Goal: Task Accomplishment & Management: Manage account settings

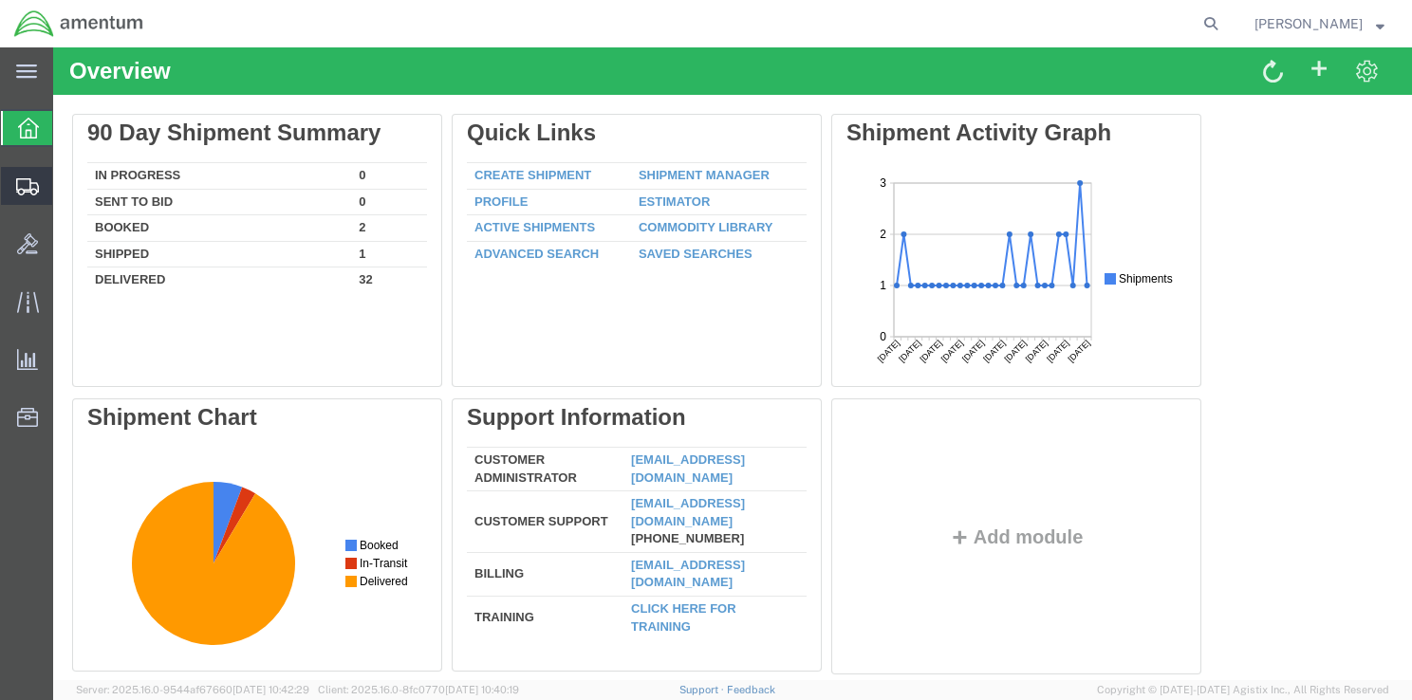
click at [0, 0] on span "Shipment Manager" at bounding box center [0, 0] width 0 height 0
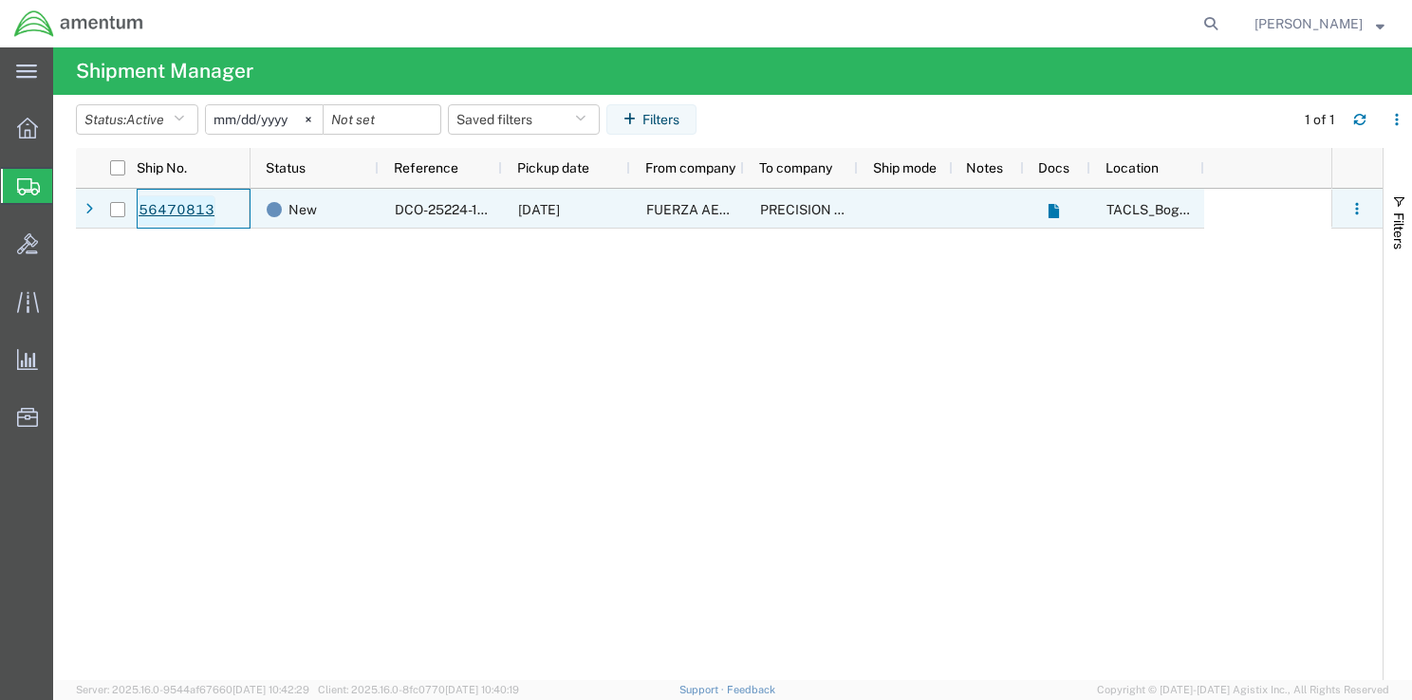
click at [166, 206] on link "56470813" at bounding box center [177, 210] width 78 height 30
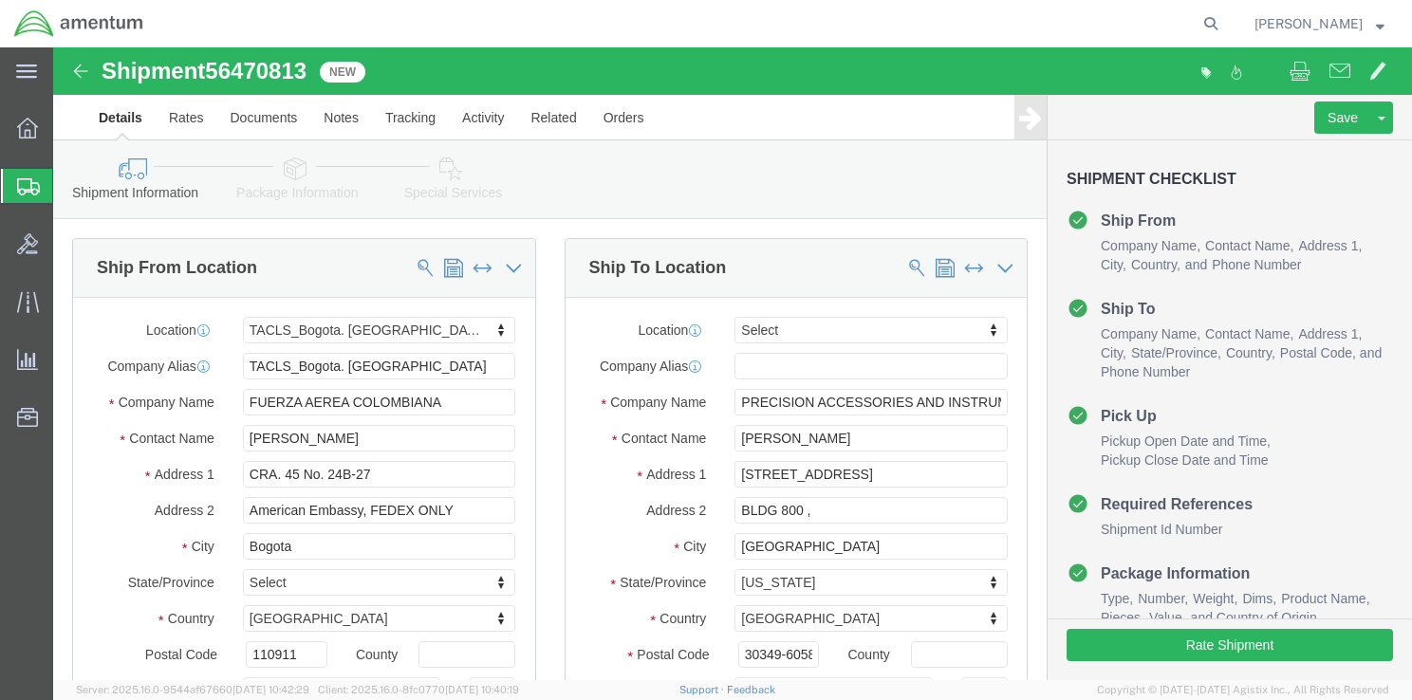
select select "42680"
select select
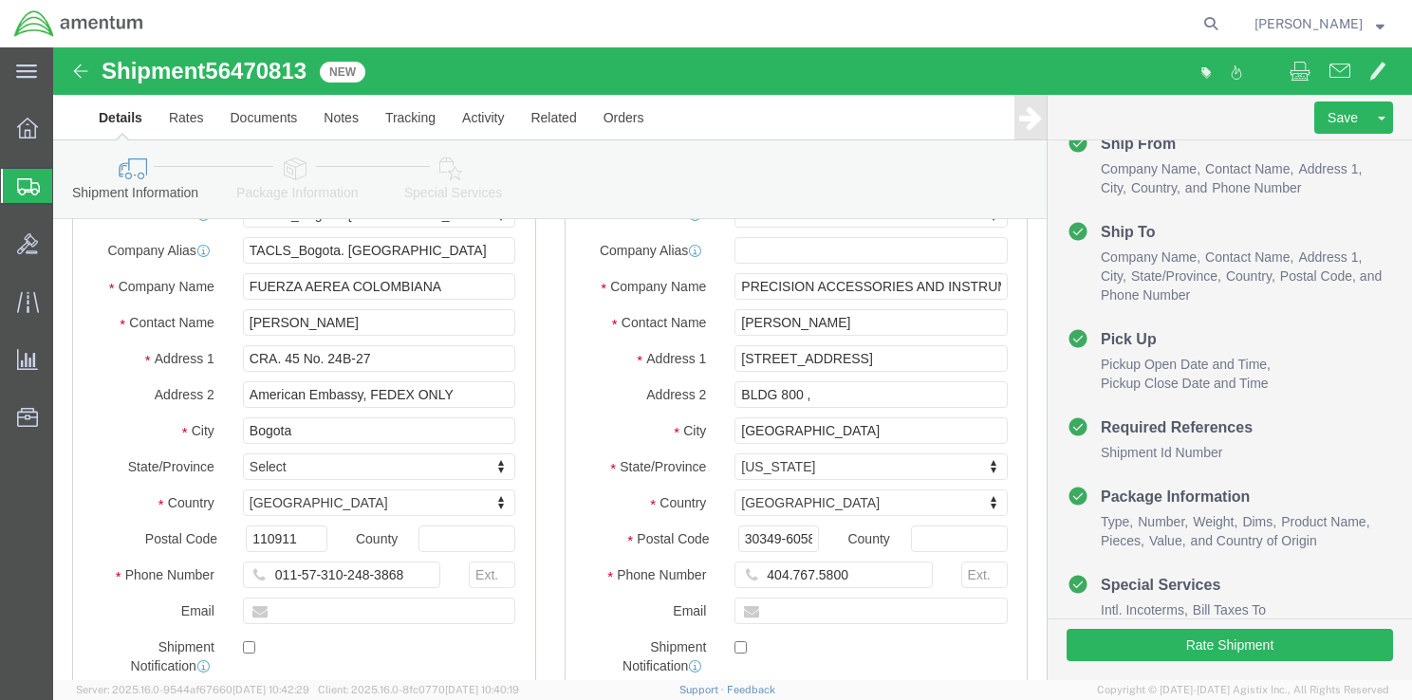
scroll to position [151, 0]
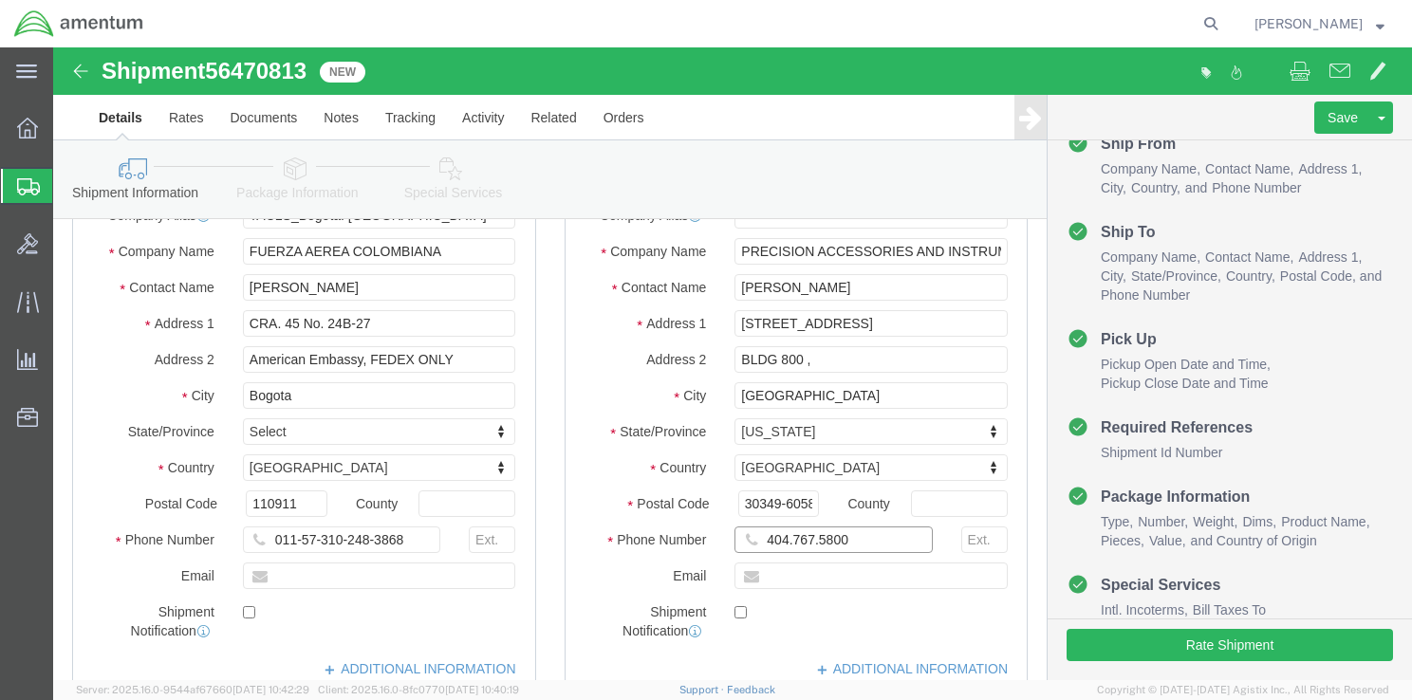
click input "404.767.5800"
click input "404-767.5800"
type input "[PHONE_NUMBER]"
click div "Shipment Notification"
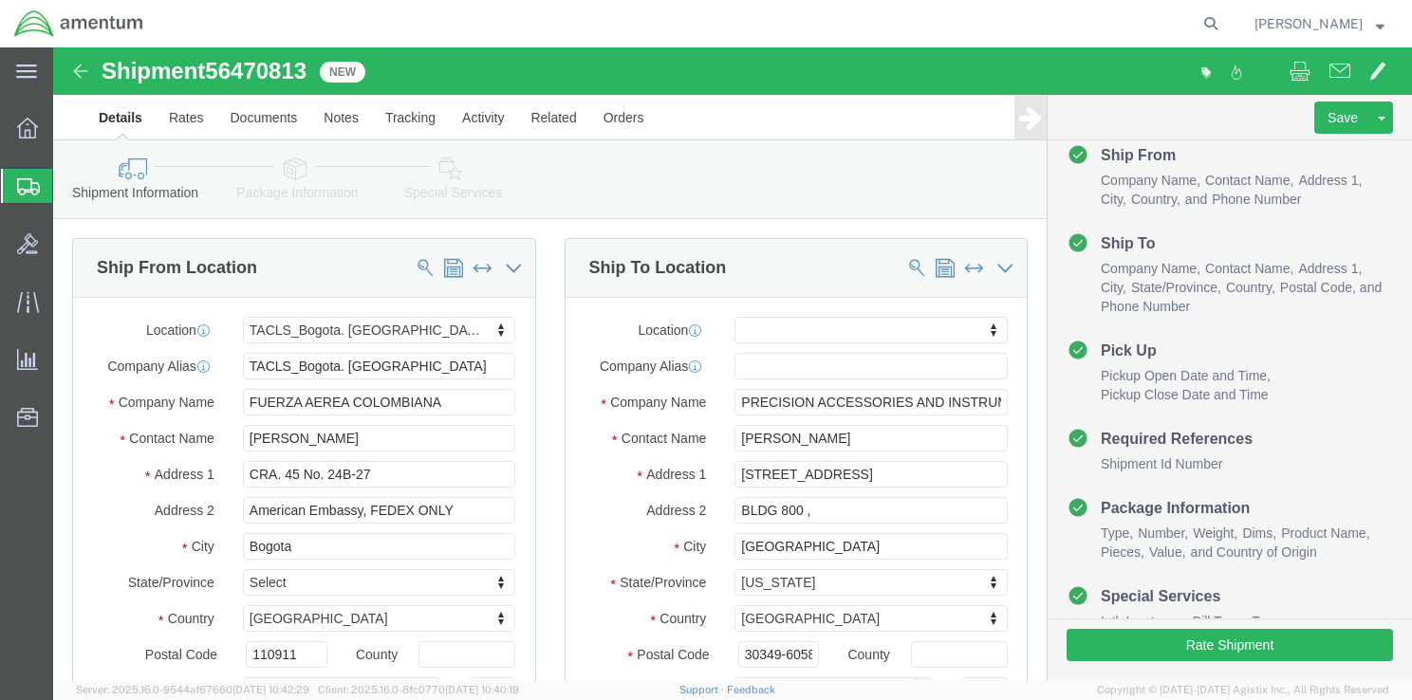
scroll to position [99, 0]
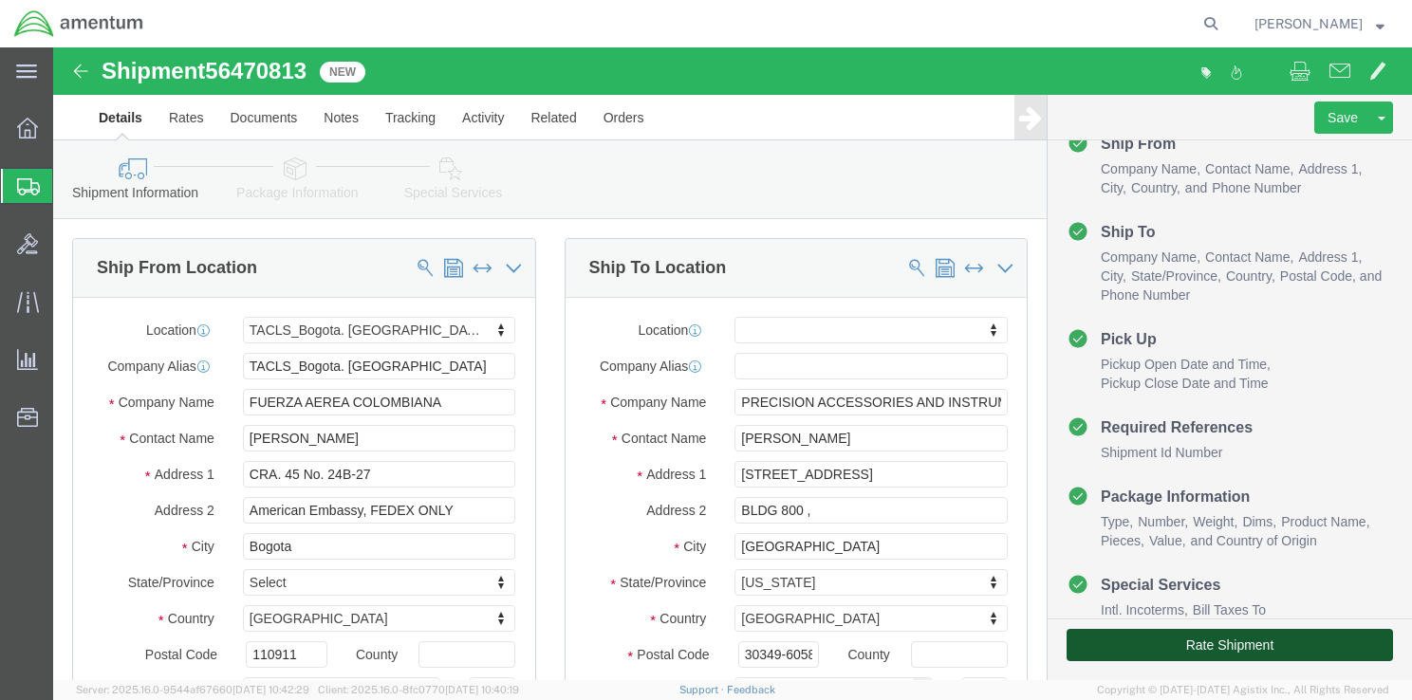
click button "Rate Shipment"
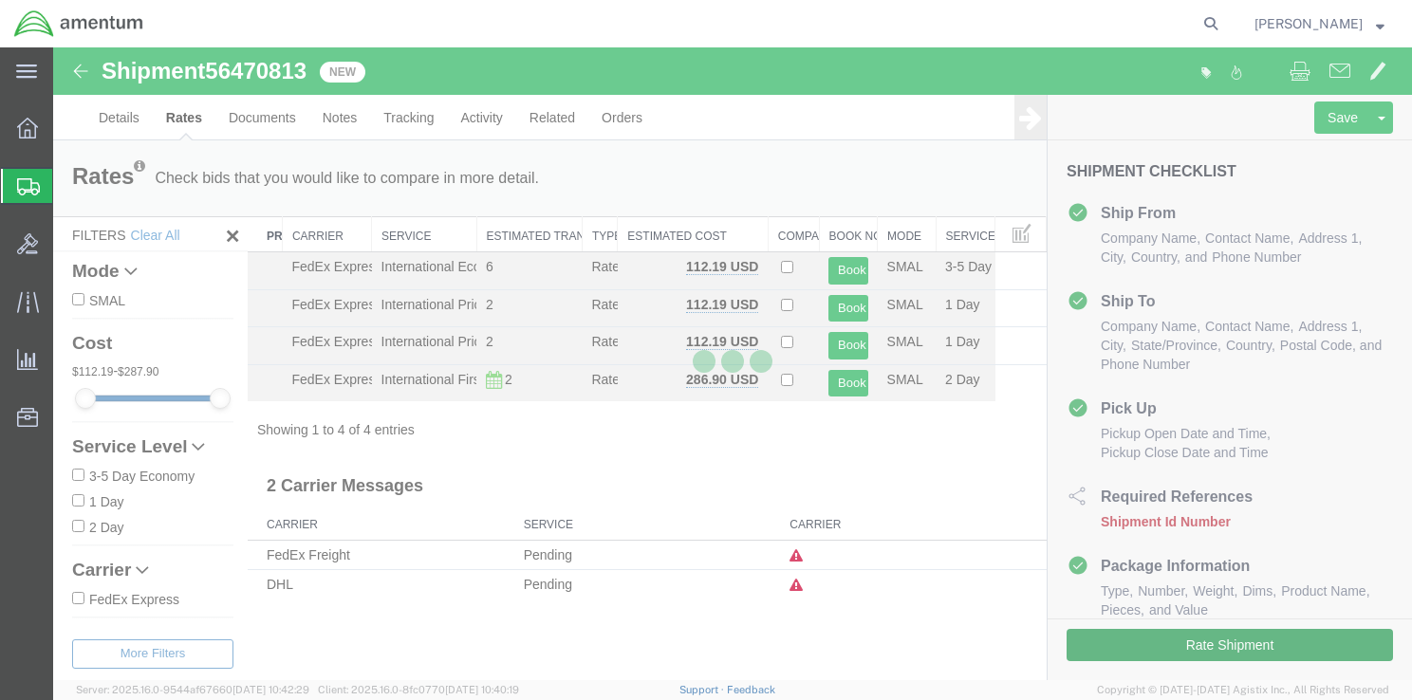
scroll to position [9, 0]
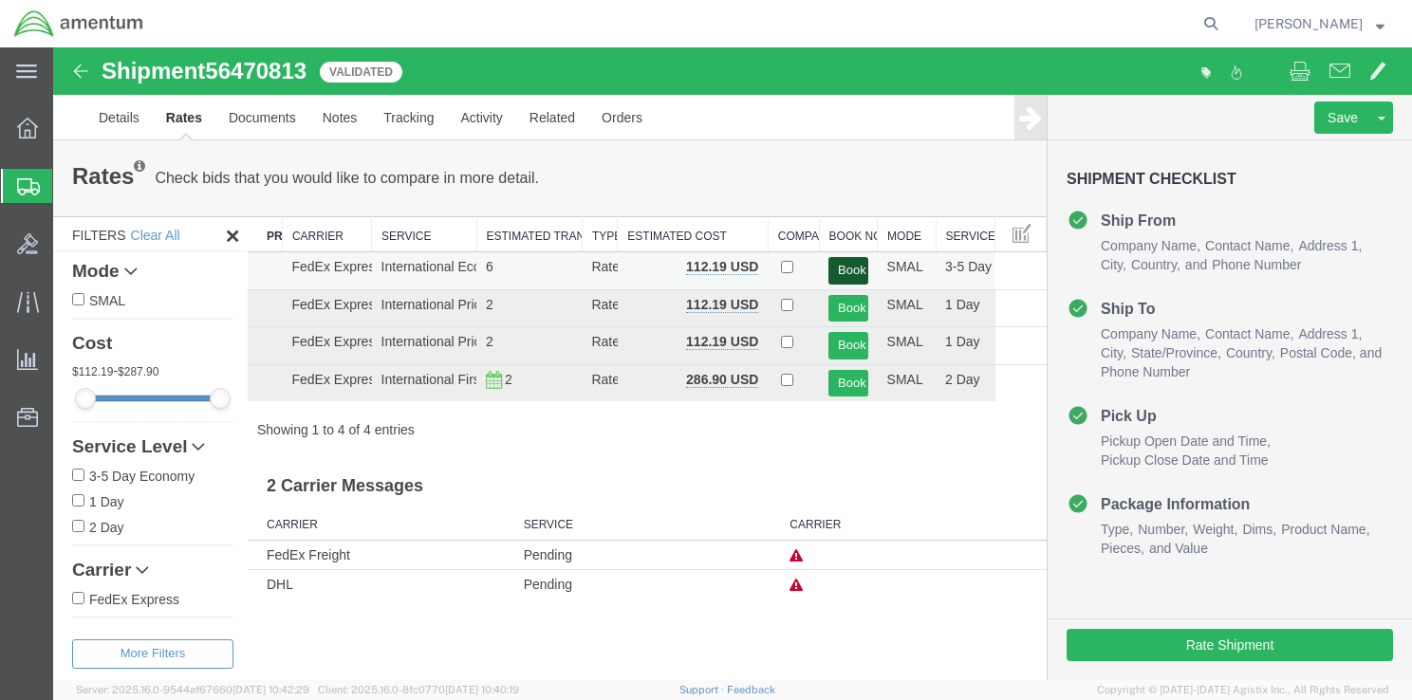
click at [841, 260] on button "Book" at bounding box center [847, 271] width 39 height 28
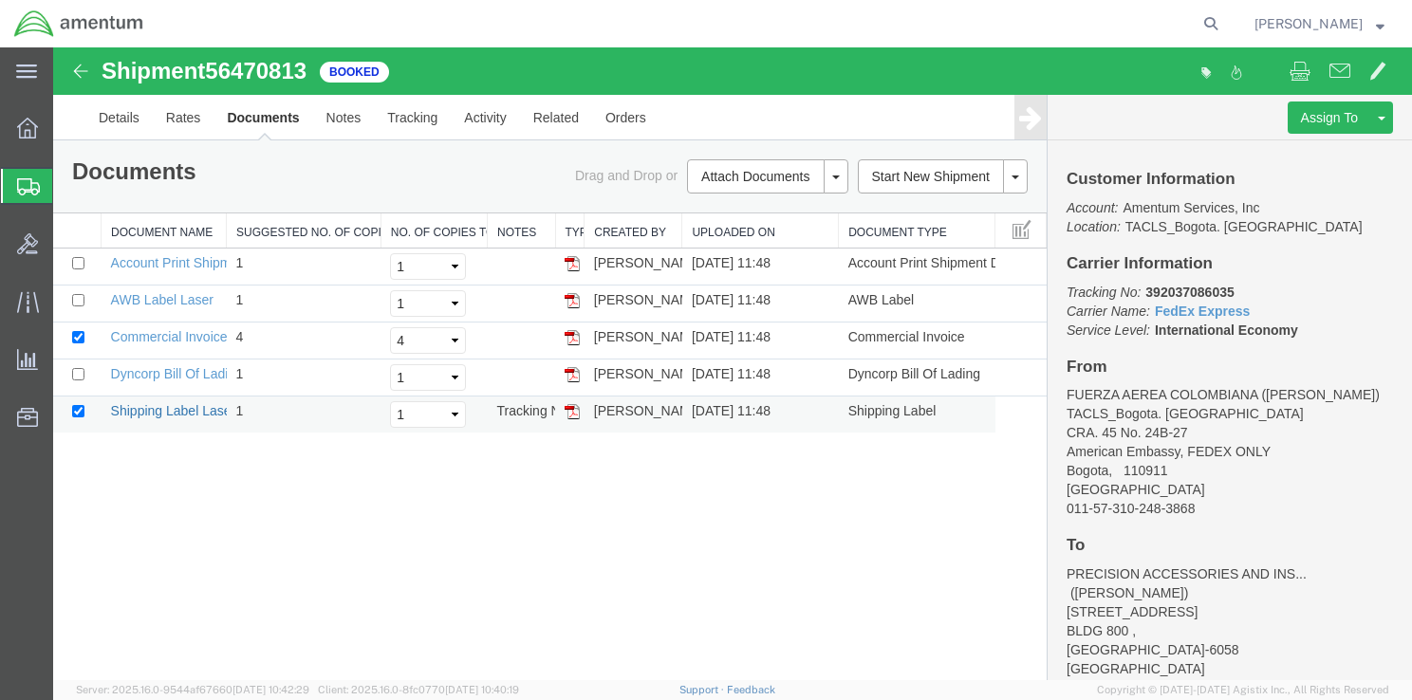
click at [194, 413] on link "Shipping Label Laser" at bounding box center [173, 410] width 125 height 15
click at [156, 366] on link "Dyncorp Bill Of Lading" at bounding box center [177, 373] width 132 height 15
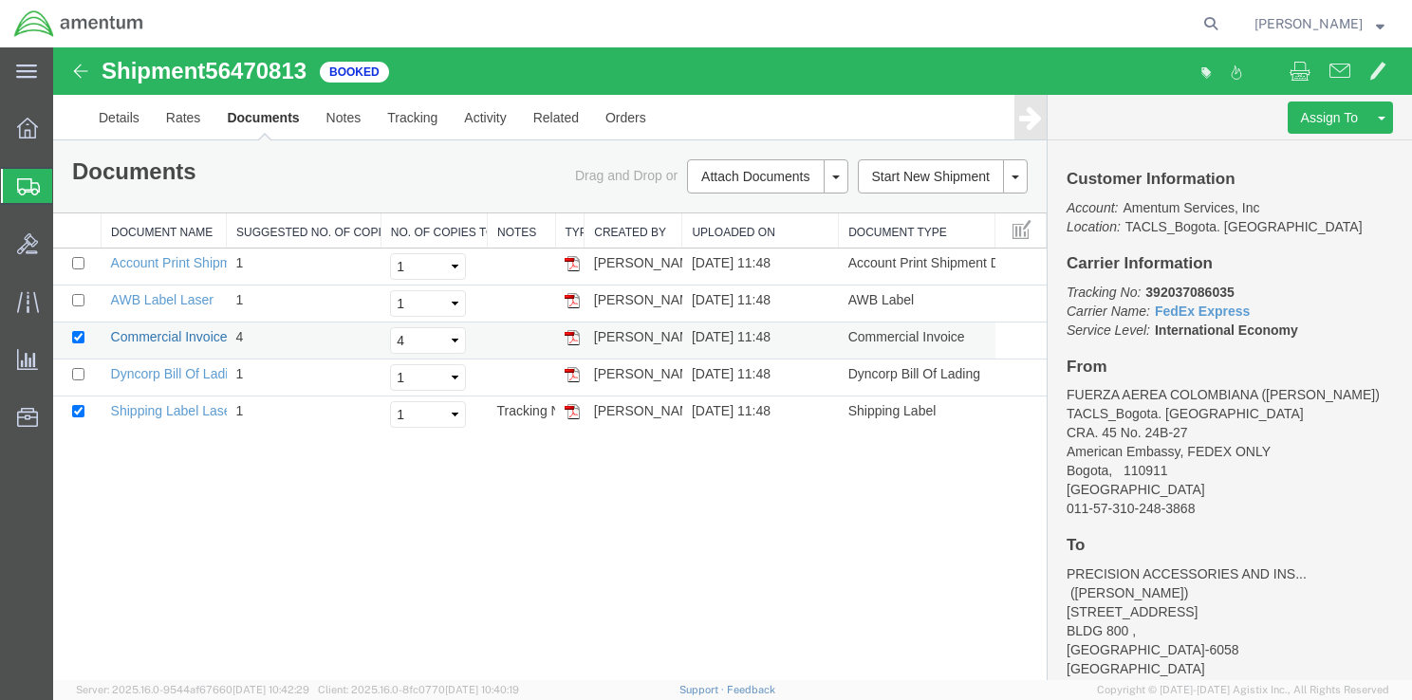
click at [207, 338] on link "Commercial Invoice" at bounding box center [169, 336] width 117 height 15
click at [175, 295] on link "AWB Label Laser" at bounding box center [162, 299] width 102 height 15
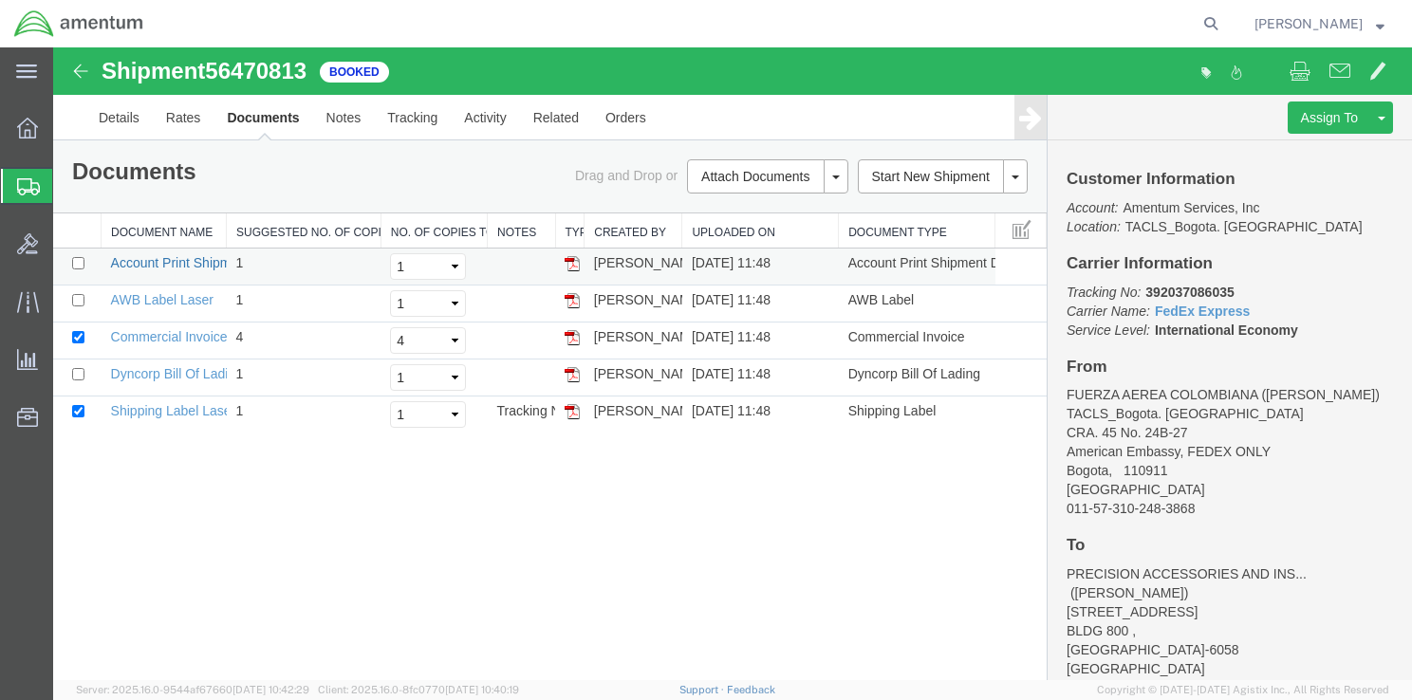
click at [178, 260] on link "Account Print Shipment Details" at bounding box center [202, 262] width 183 height 15
click at [33, 128] on icon at bounding box center [27, 128] width 21 height 21
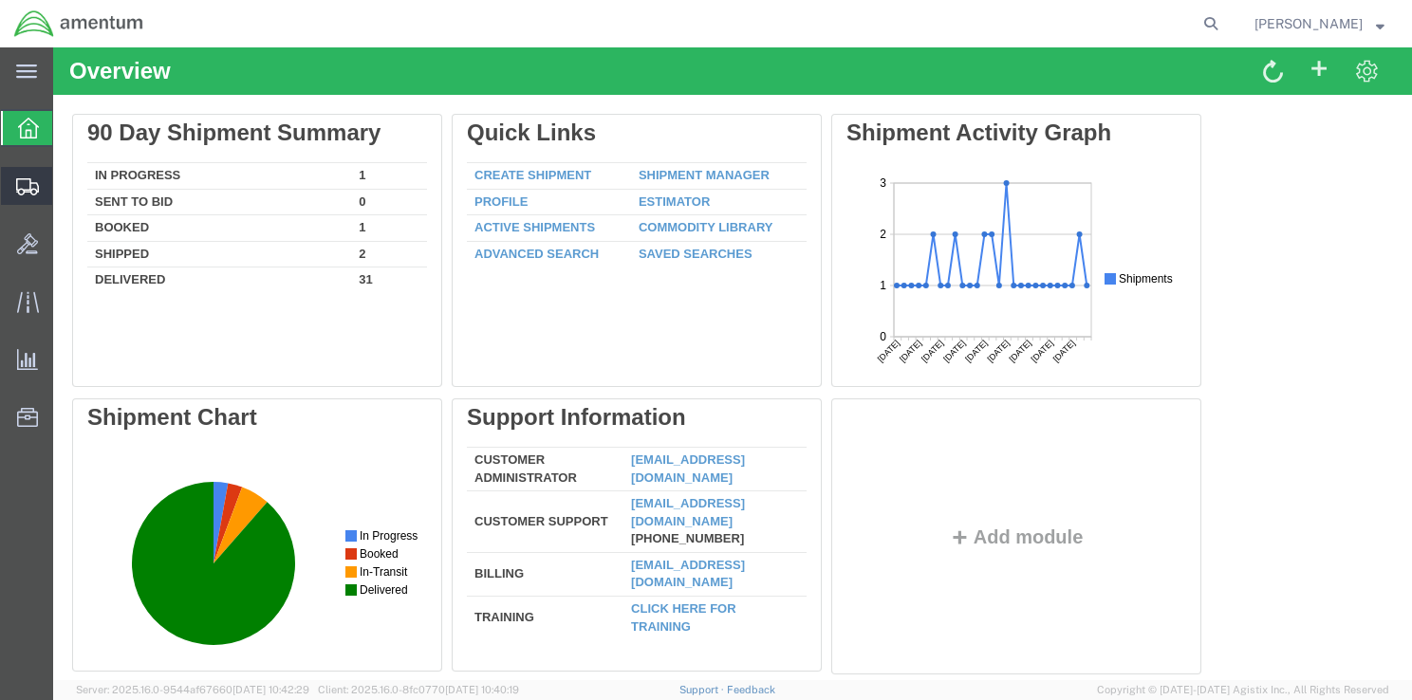
click at [0, 0] on span "Shipment Manager" at bounding box center [0, 0] width 0 height 0
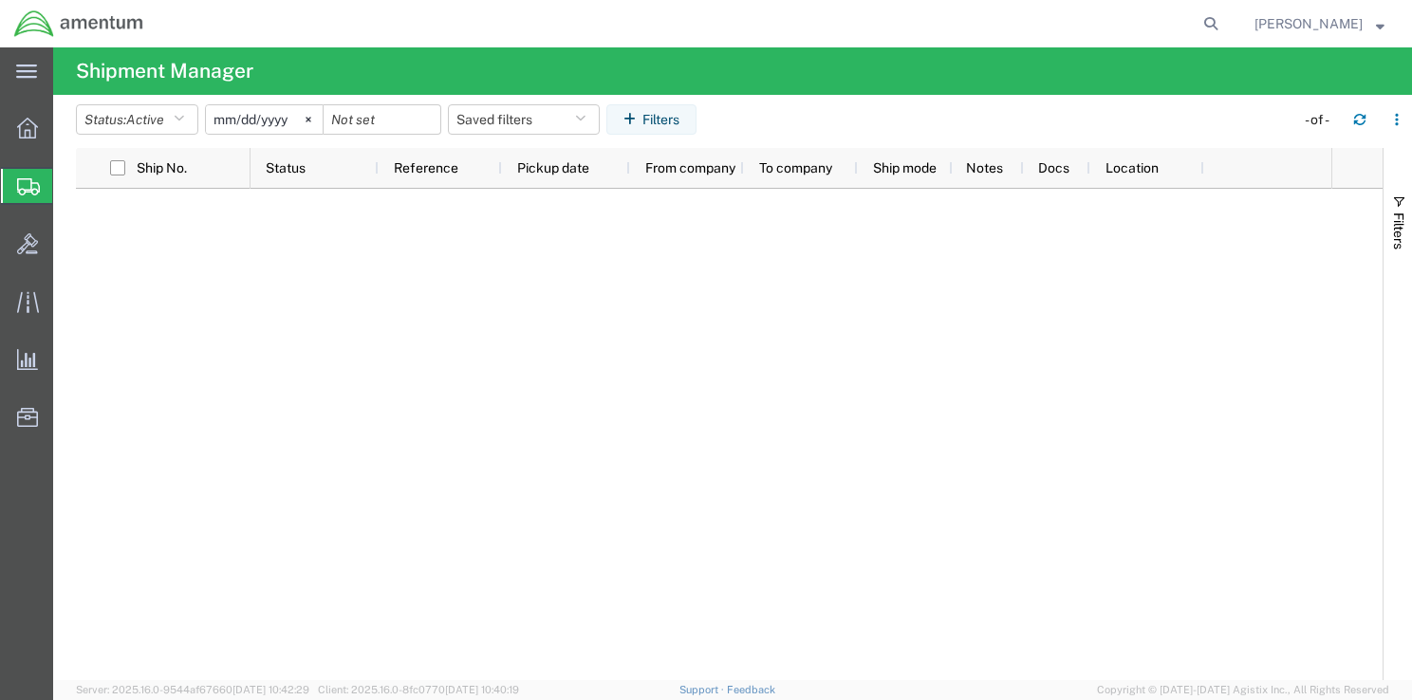
click at [0, 0] on span "Shipment Manager" at bounding box center [0, 0] width 0 height 0
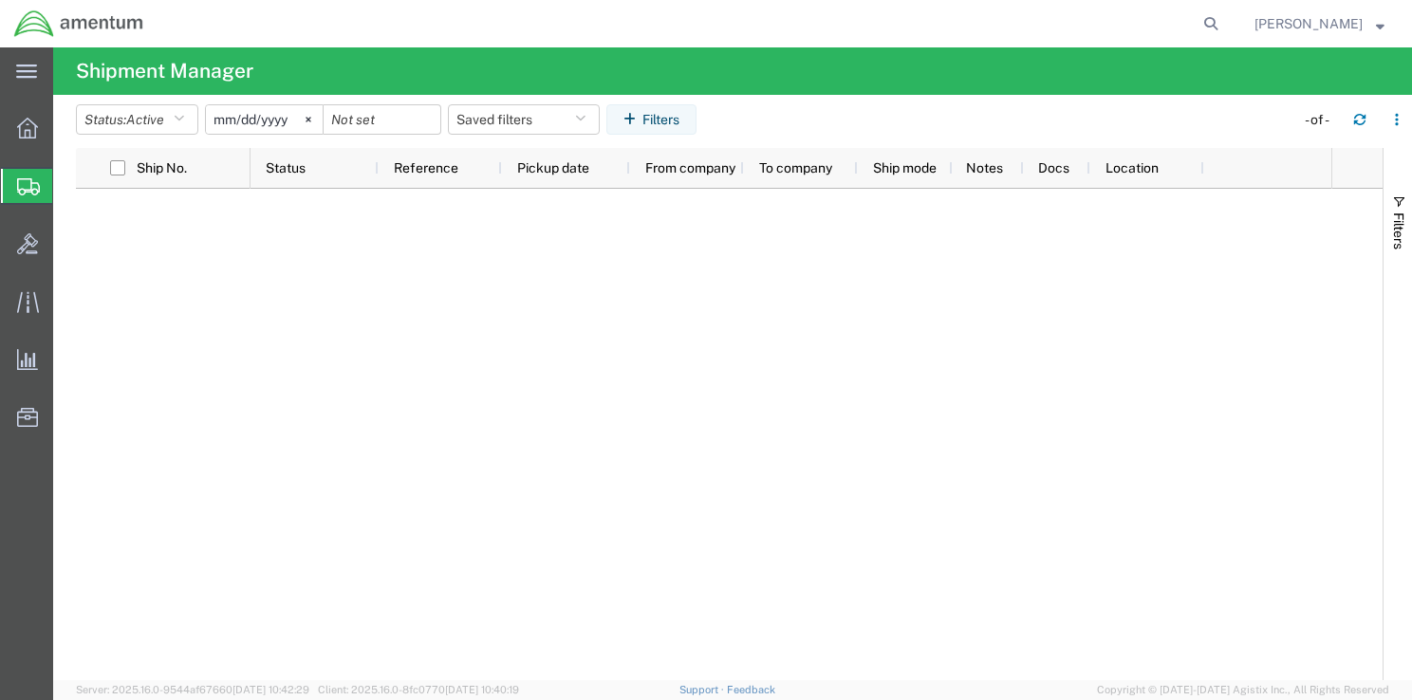
click at [0, 0] on span "Shipment Manager" at bounding box center [0, 0] width 0 height 0
click at [34, 130] on icon at bounding box center [27, 128] width 21 height 21
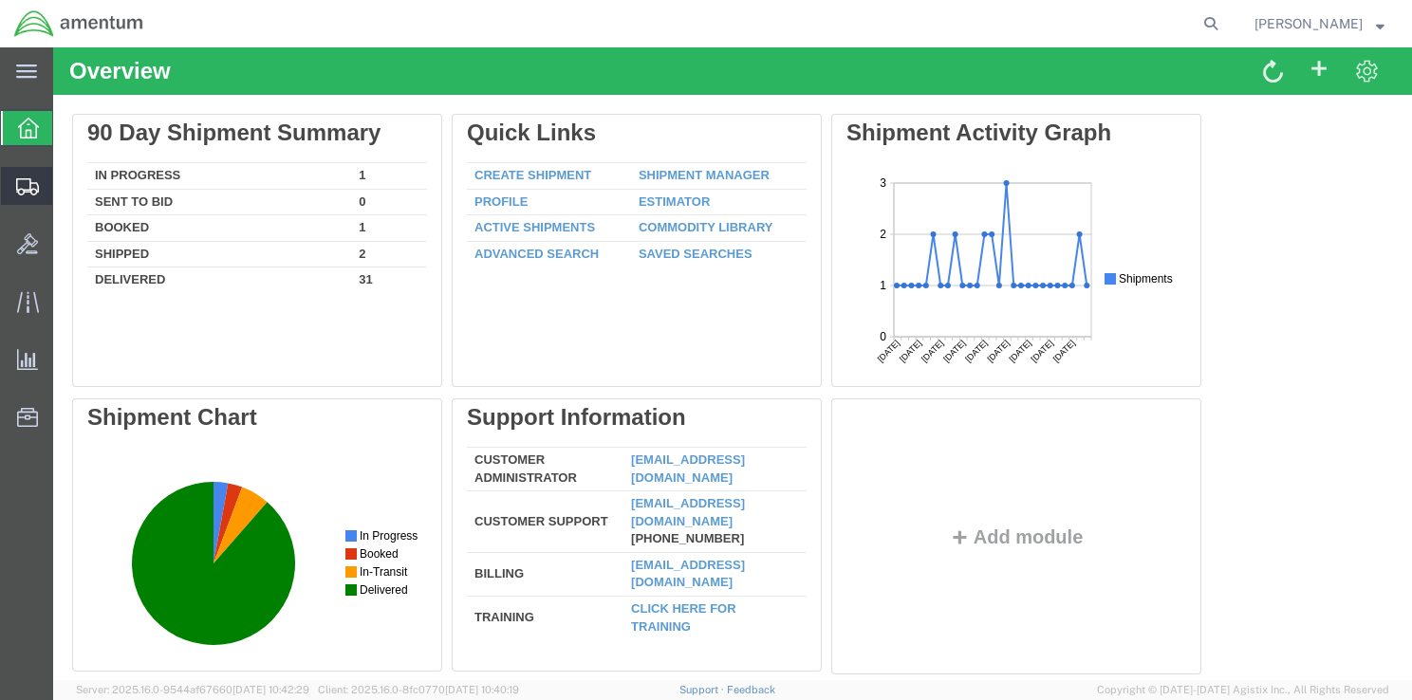
click at [0, 0] on span "Shipment Manager" at bounding box center [0, 0] width 0 height 0
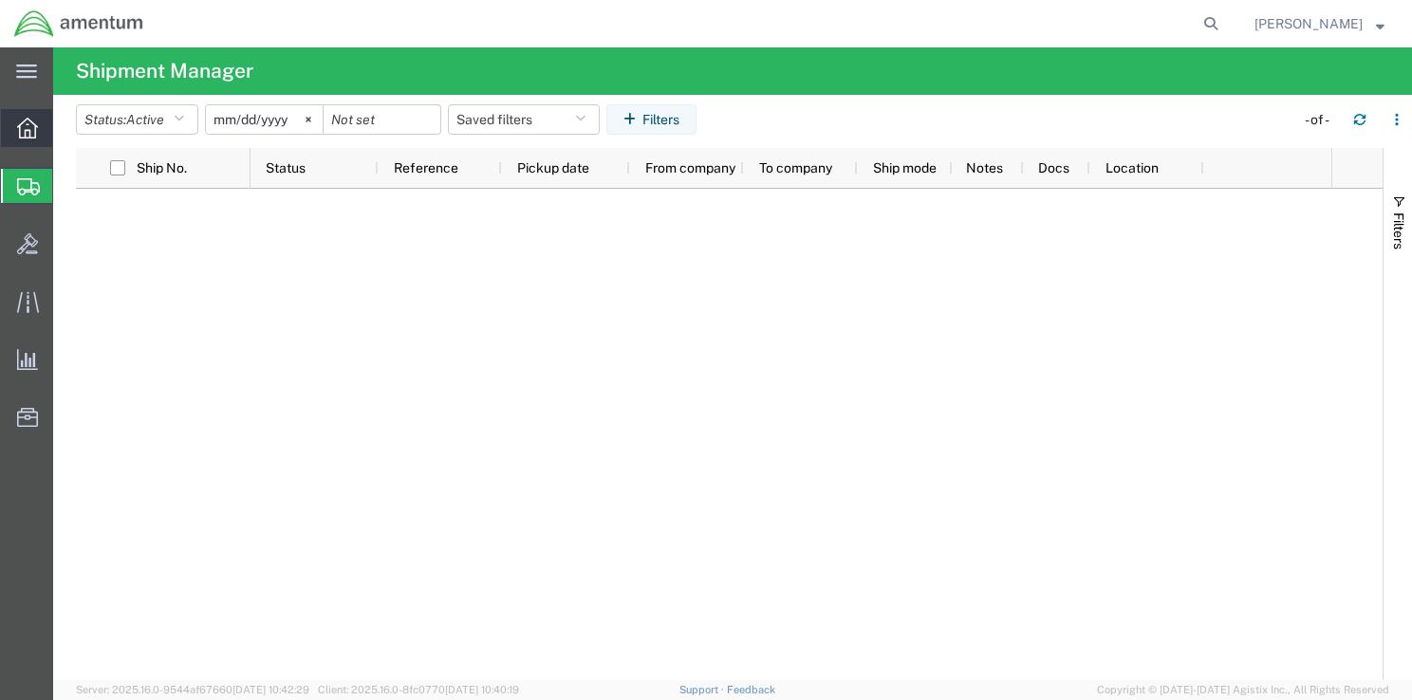
click at [22, 123] on icon at bounding box center [27, 128] width 21 height 21
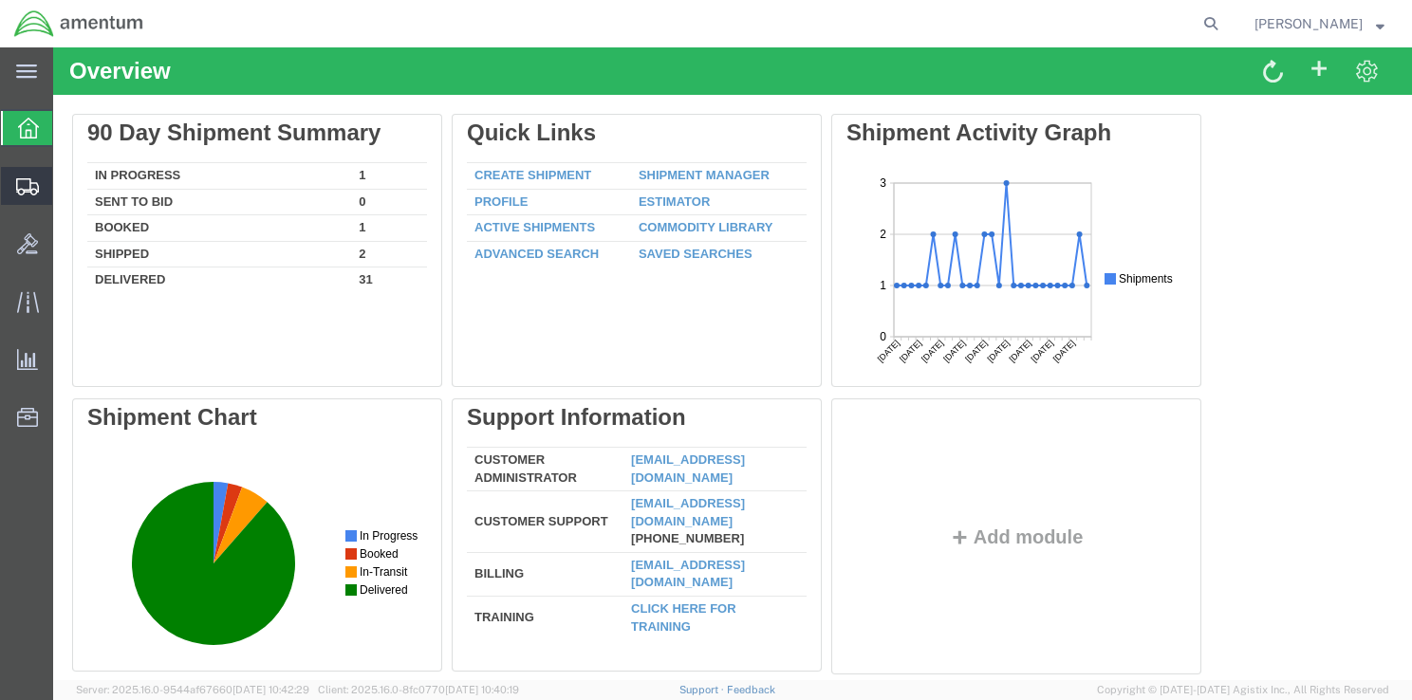
click at [0, 0] on span "Shipment Manager" at bounding box center [0, 0] width 0 height 0
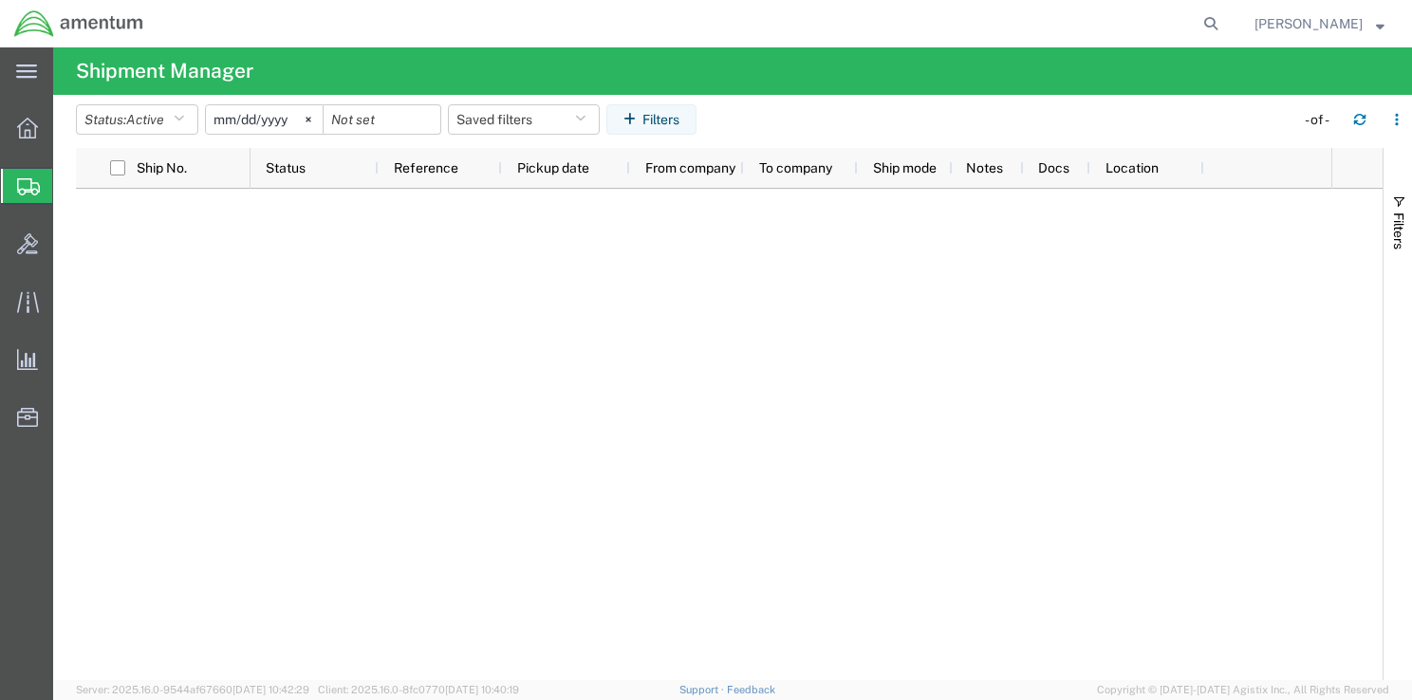
click at [0, 0] on span "Shipment Manager" at bounding box center [0, 0] width 0 height 0
click at [65, 130] on span "Overview" at bounding box center [58, 128] width 13 height 38
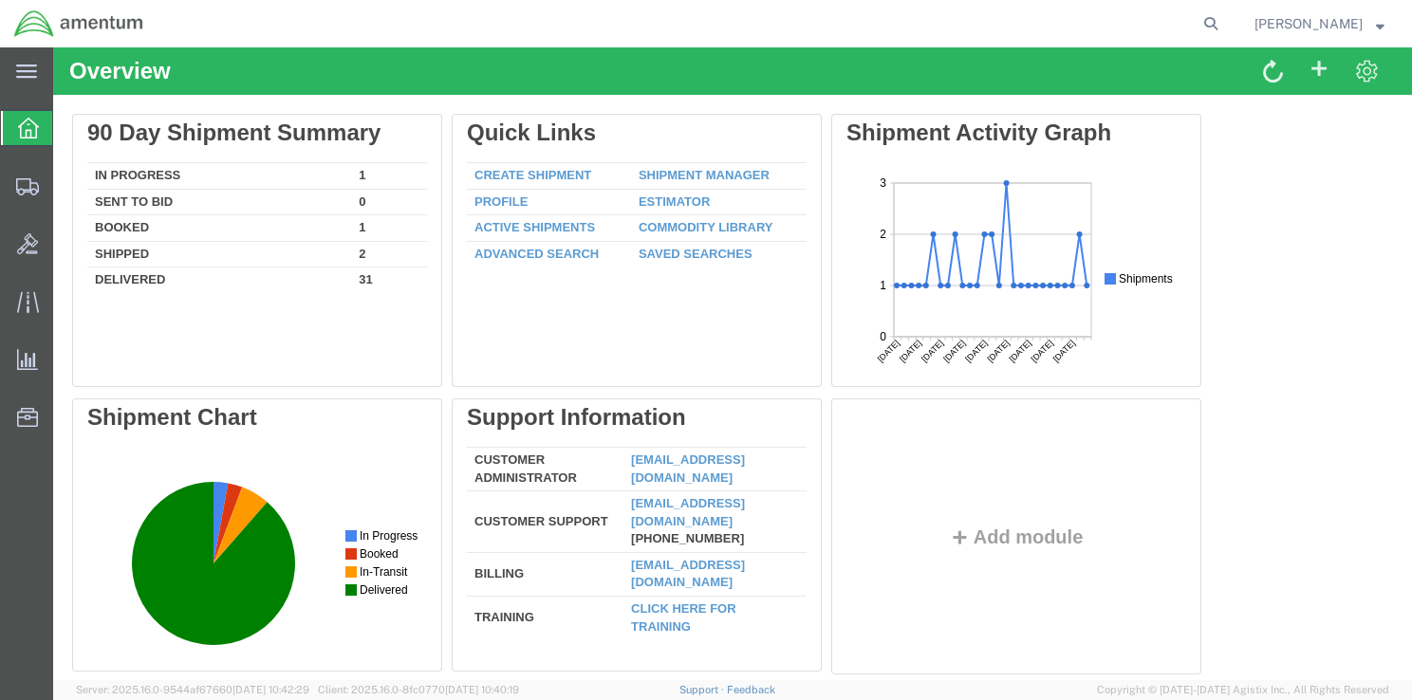
click at [29, 131] on icon at bounding box center [28, 128] width 21 height 21
click at [0, 0] on span "Shipment Manager" at bounding box center [0, 0] width 0 height 0
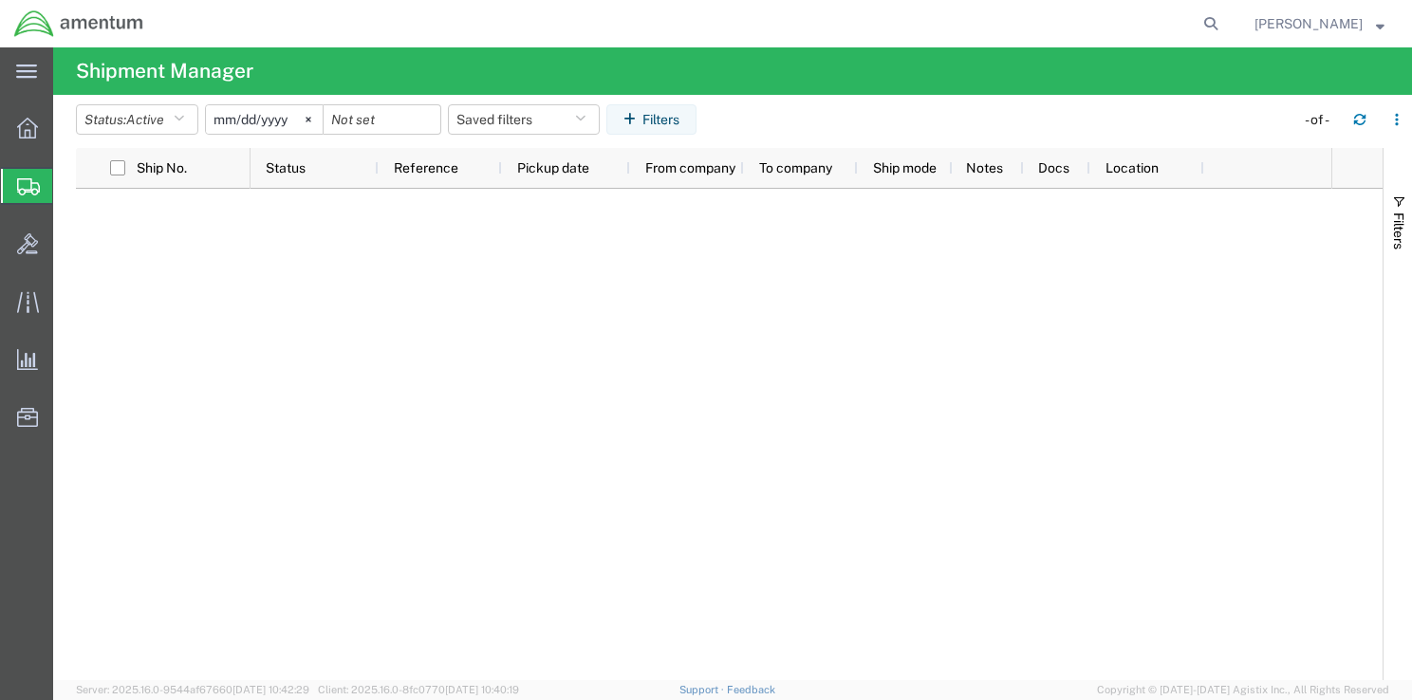
click at [586, 662] on div at bounding box center [790, 434] width 1081 height 491
click at [1387, 18] on div "[PERSON_NAME]" at bounding box center [1319, 23] width 158 height 47
click at [1380, 23] on strong "button" at bounding box center [1380, 23] width 9 height 7
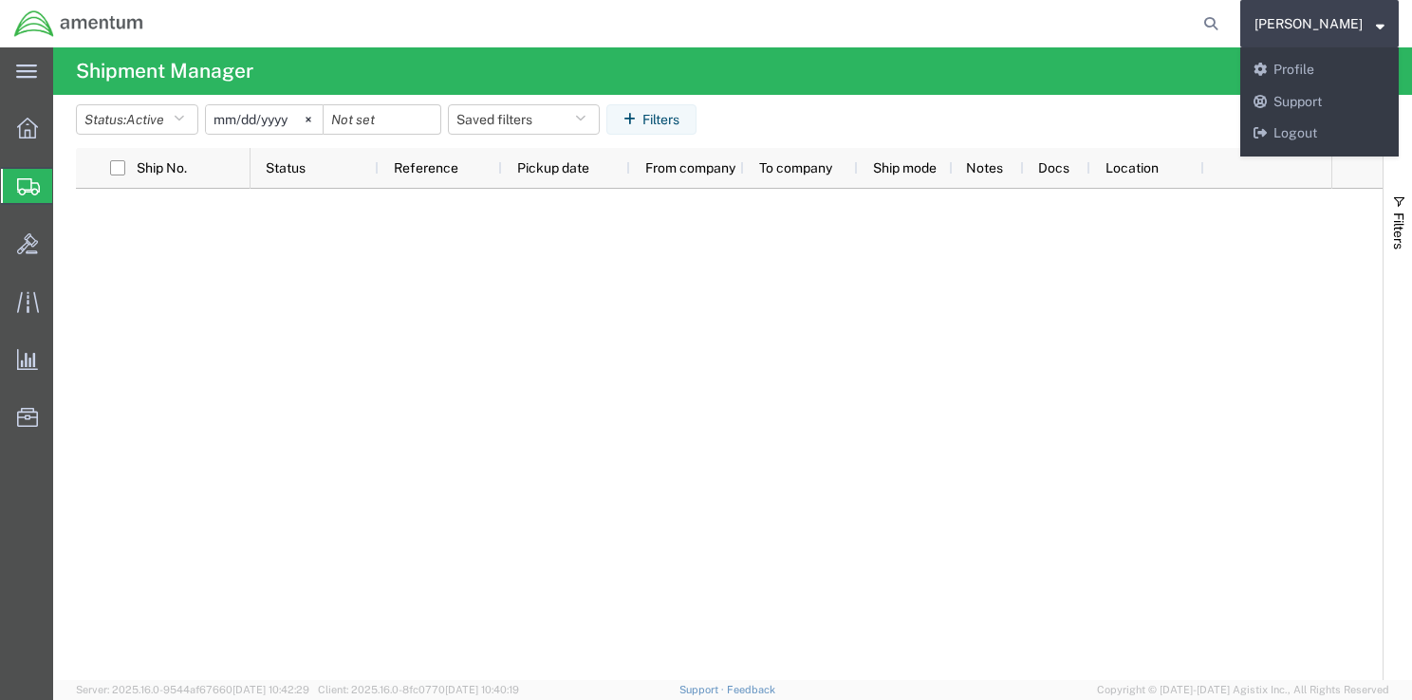
click at [1256, 325] on div at bounding box center [790, 434] width 1081 height 491
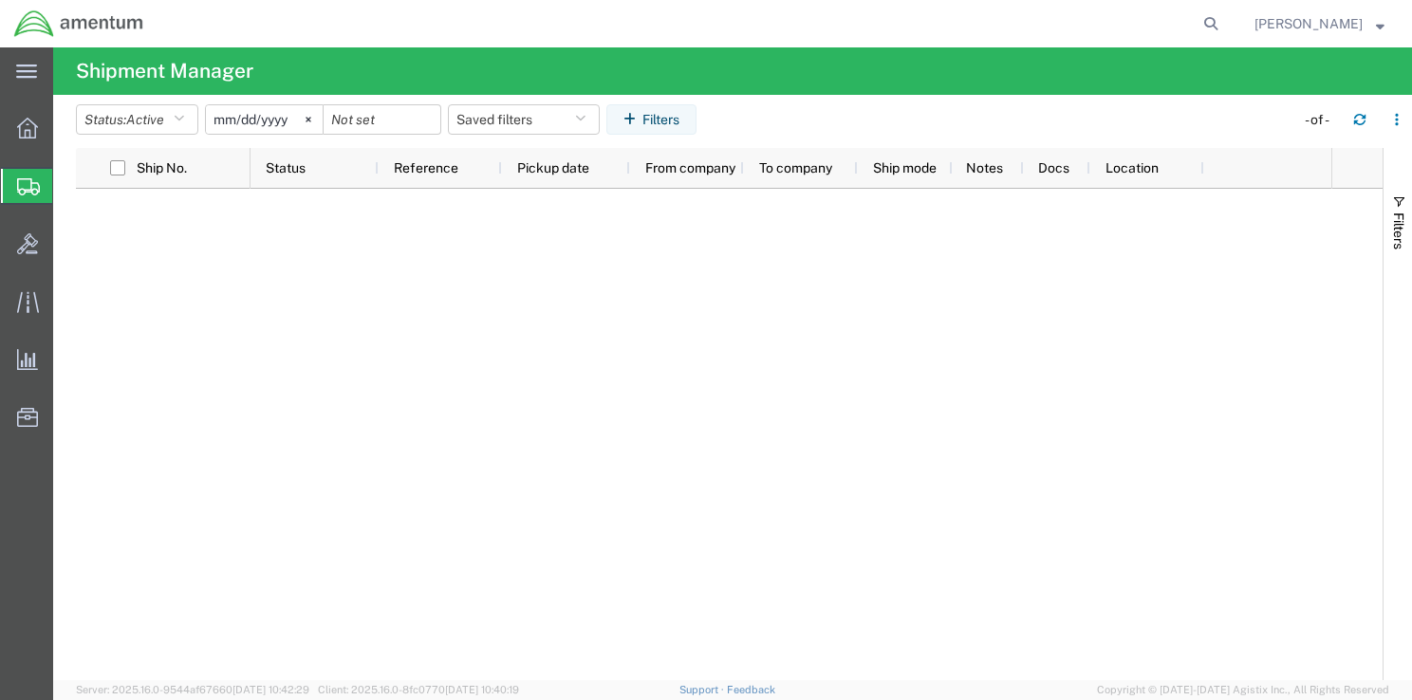
click at [0, 0] on span "Shipment Manager" at bounding box center [0, 0] width 0 height 0
click at [1379, 27] on strong "button" at bounding box center [1380, 23] width 9 height 7
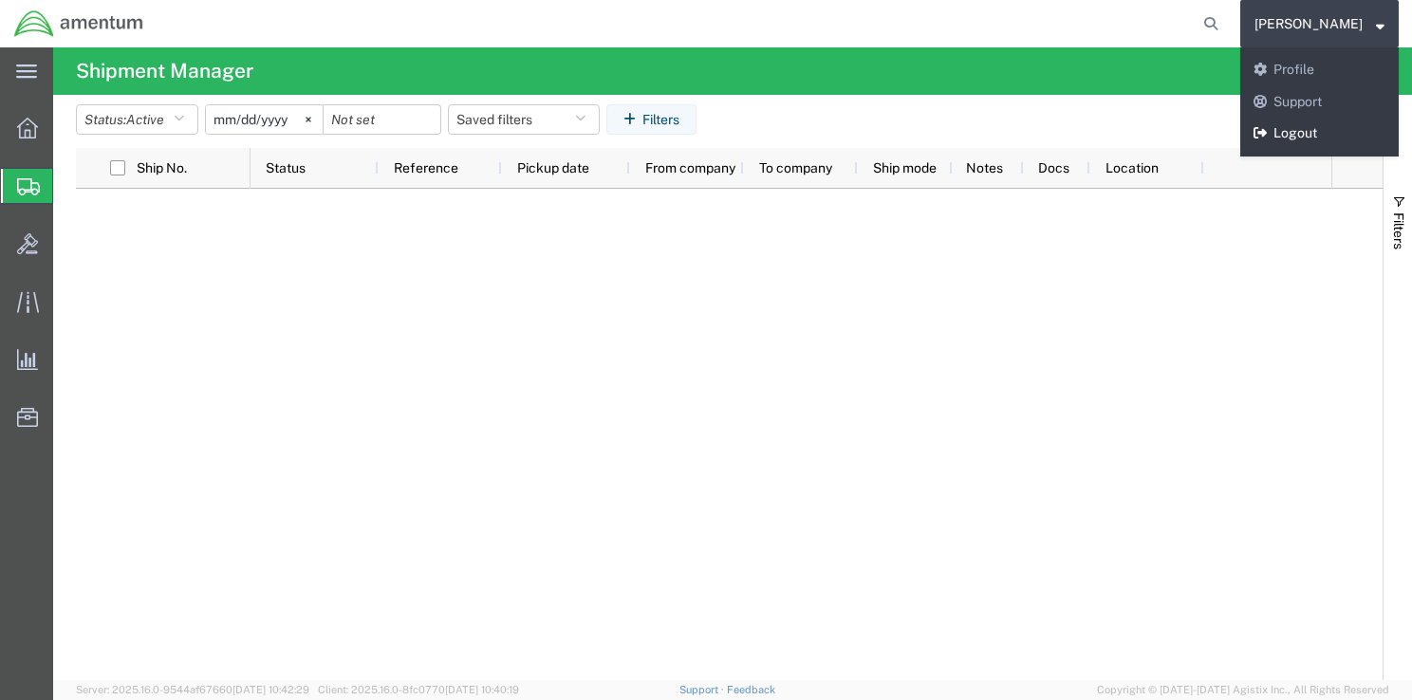
click at [1346, 123] on link "Logout" at bounding box center [1319, 134] width 158 height 32
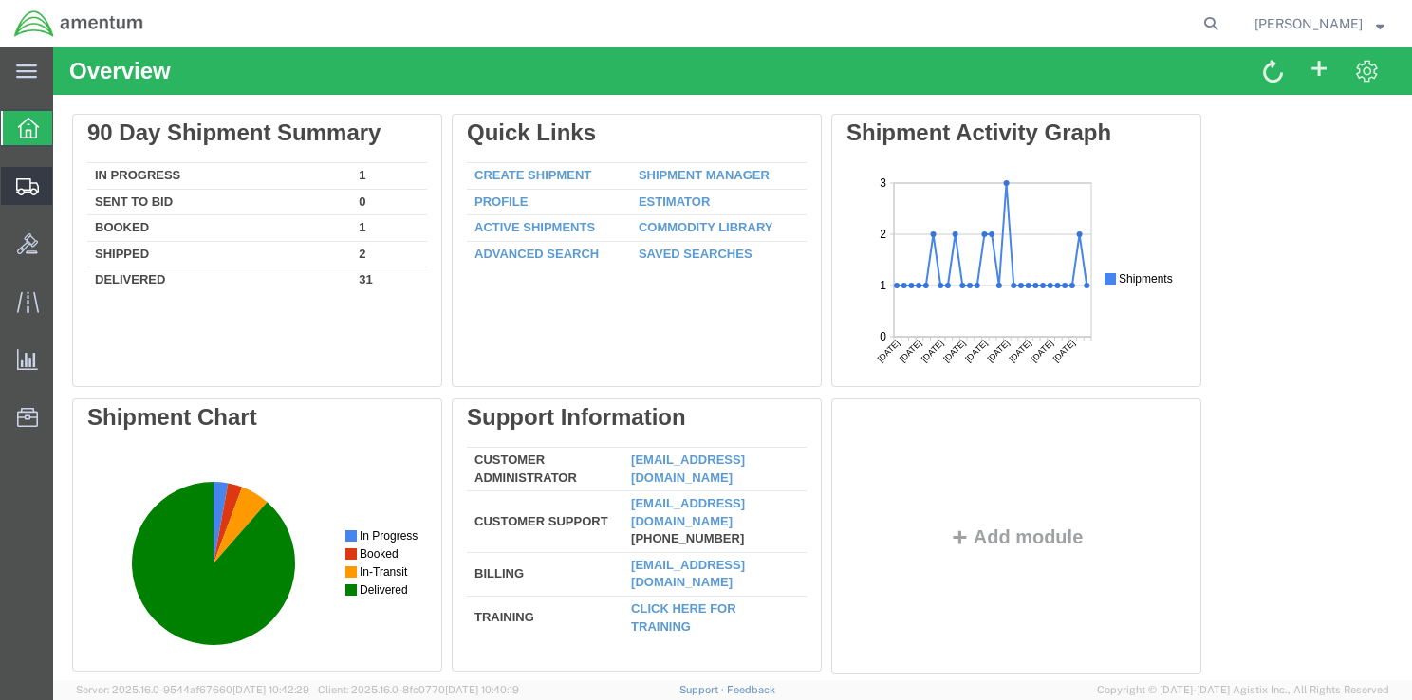
click at [0, 0] on span "Shipment Manager" at bounding box center [0, 0] width 0 height 0
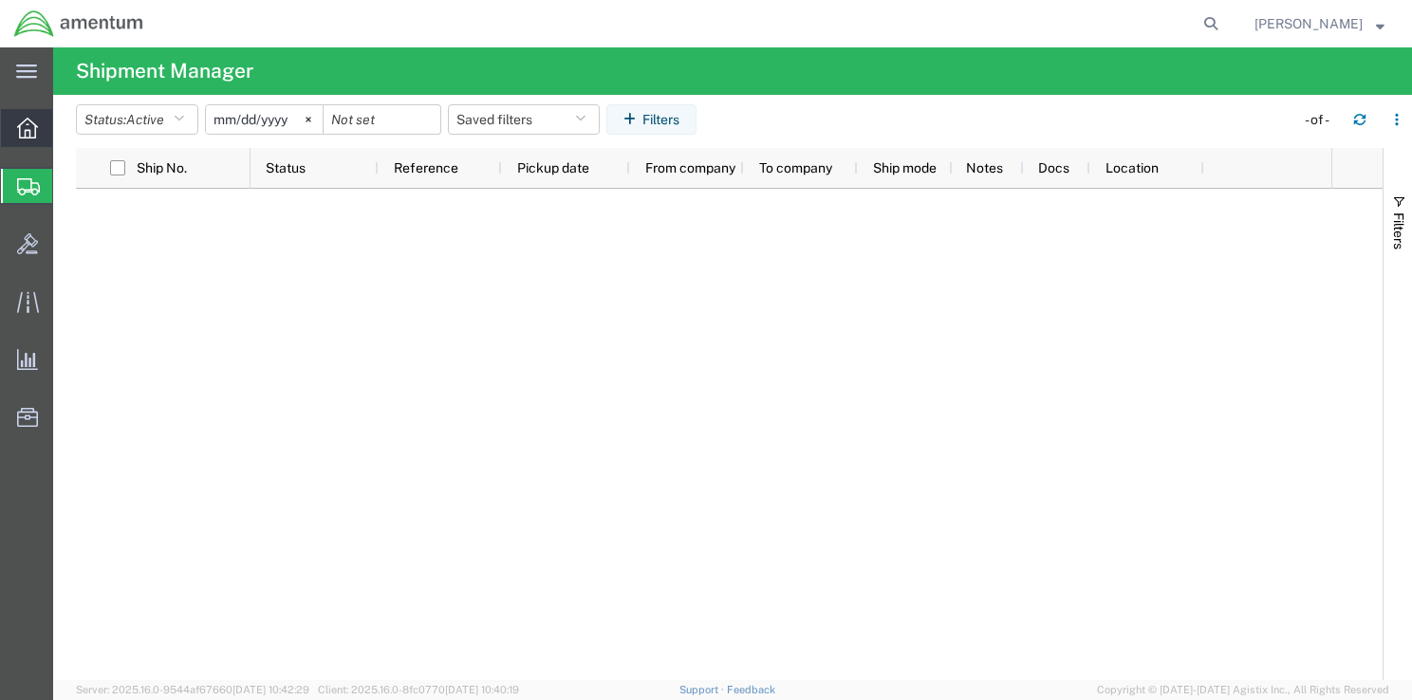
click at [19, 135] on icon at bounding box center [27, 128] width 21 height 21
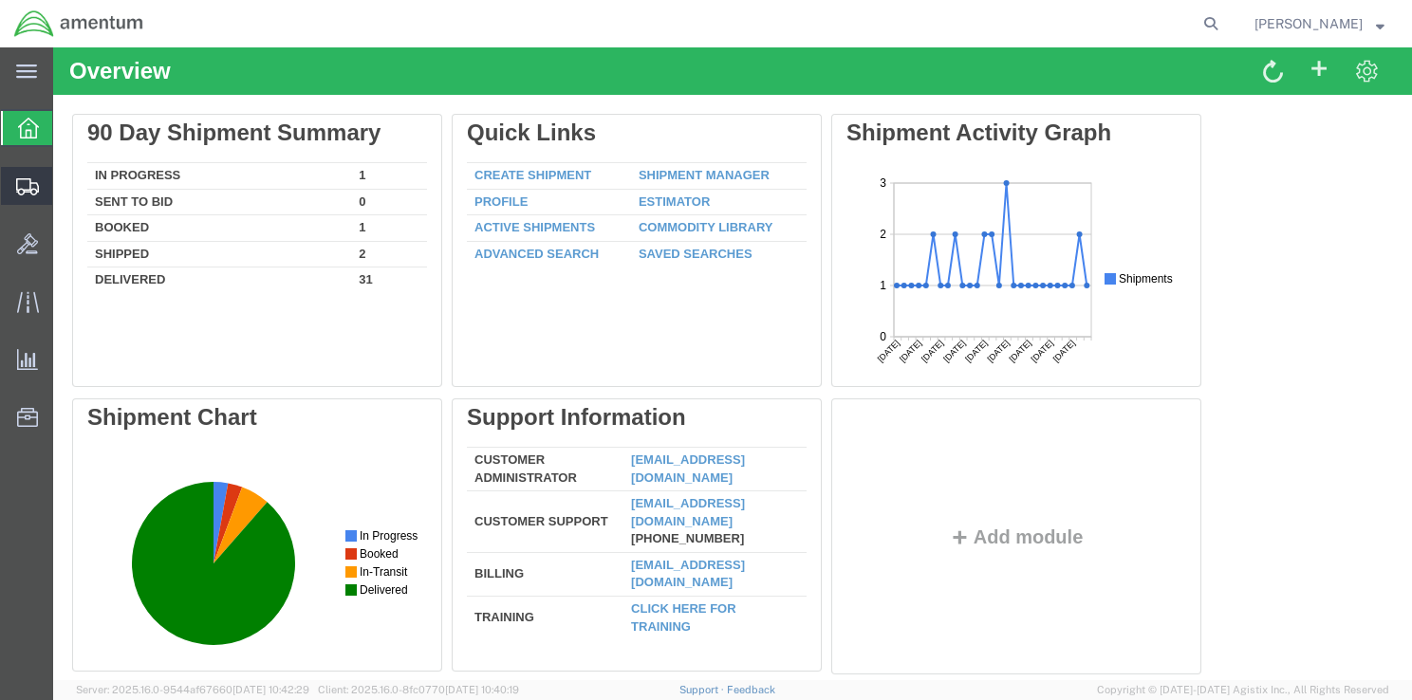
click at [0, 0] on span "Shipment Manager" at bounding box center [0, 0] width 0 height 0
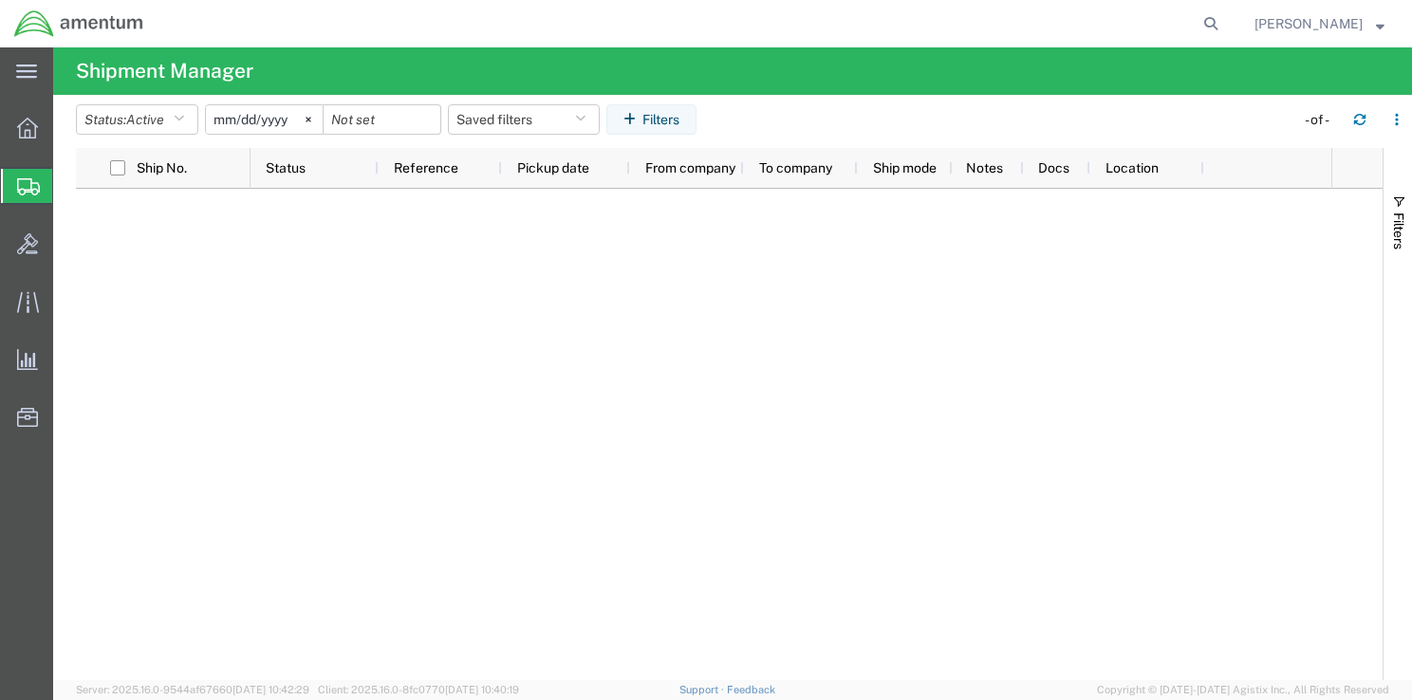
click at [0, 0] on span "Shipment Manager" at bounding box center [0, 0] width 0 height 0
click at [32, 114] on div at bounding box center [27, 128] width 53 height 38
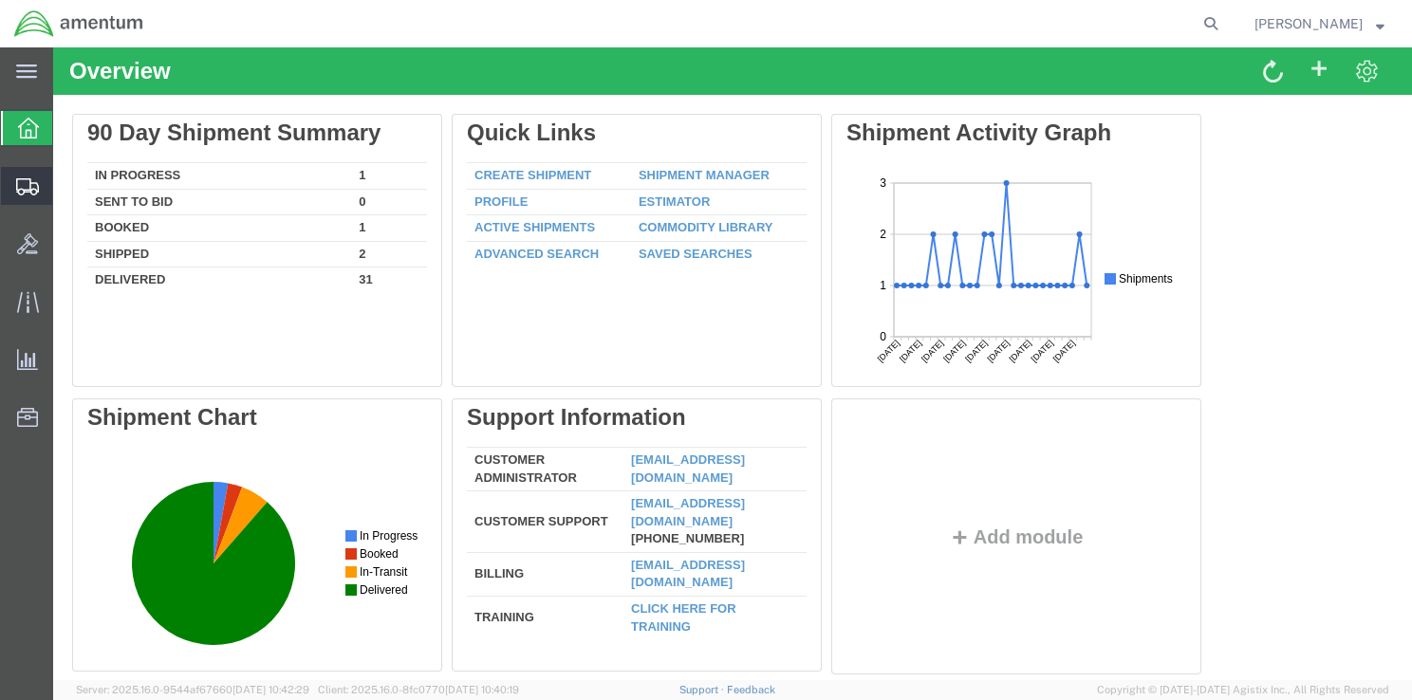
click at [0, 0] on span "Shipment Manager" at bounding box center [0, 0] width 0 height 0
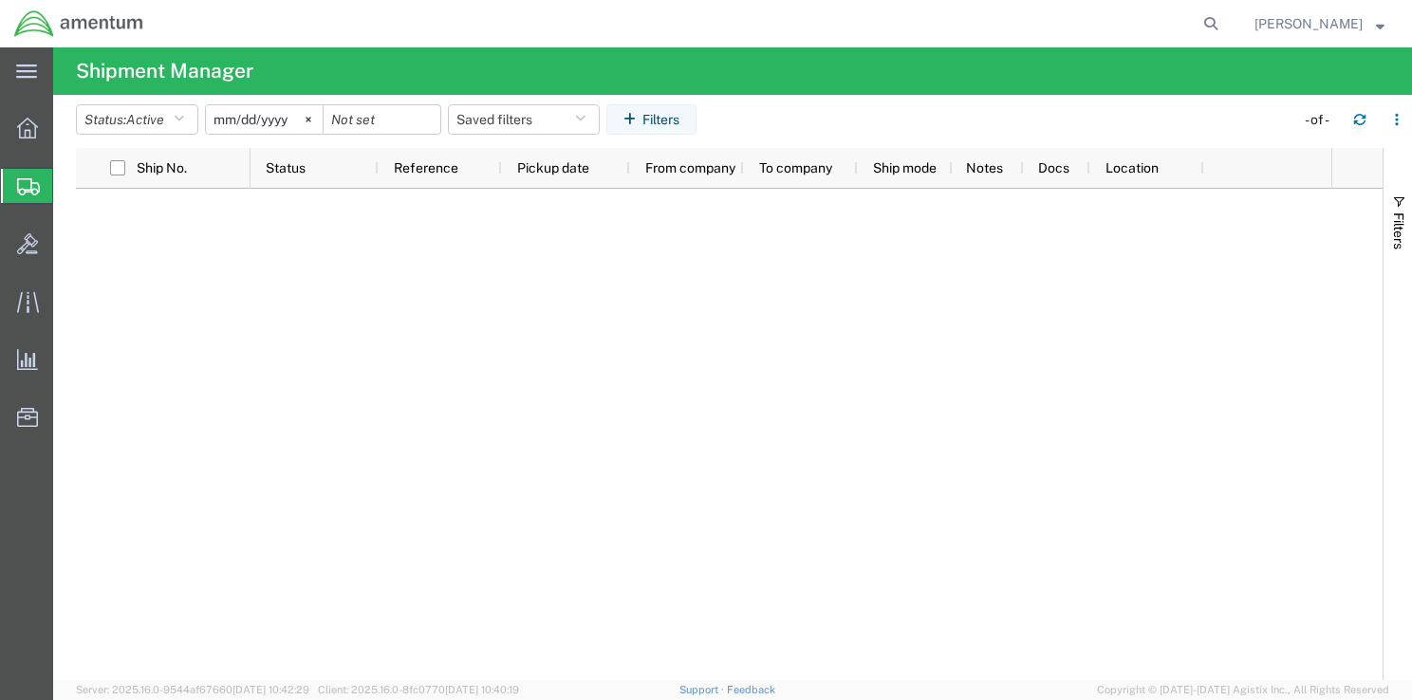
click at [178, 223] on div at bounding box center [729, 434] width 1306 height 491
click at [339, 249] on div at bounding box center [790, 434] width 1081 height 491
click at [0, 0] on span "Shipment Manager" at bounding box center [0, 0] width 0 height 0
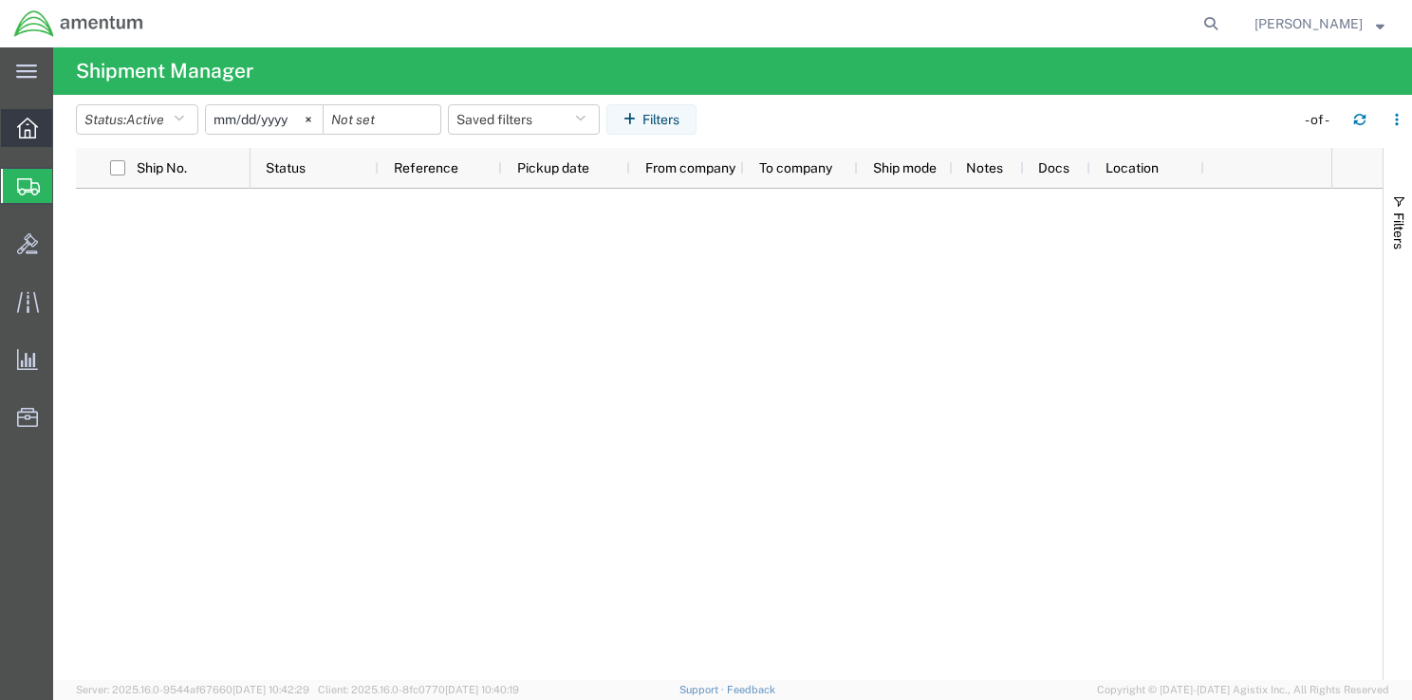
click at [21, 123] on icon at bounding box center [27, 128] width 21 height 21
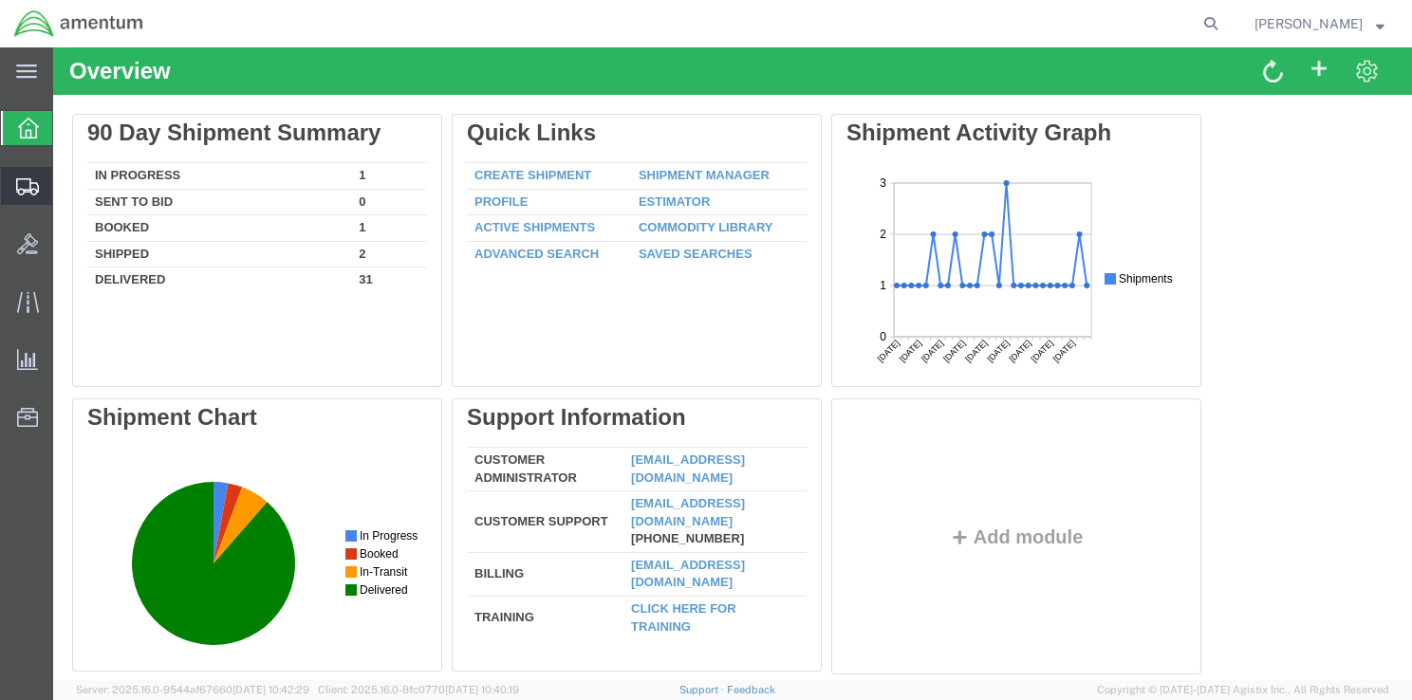
click at [65, 184] on span "Shipments" at bounding box center [58, 186] width 13 height 38
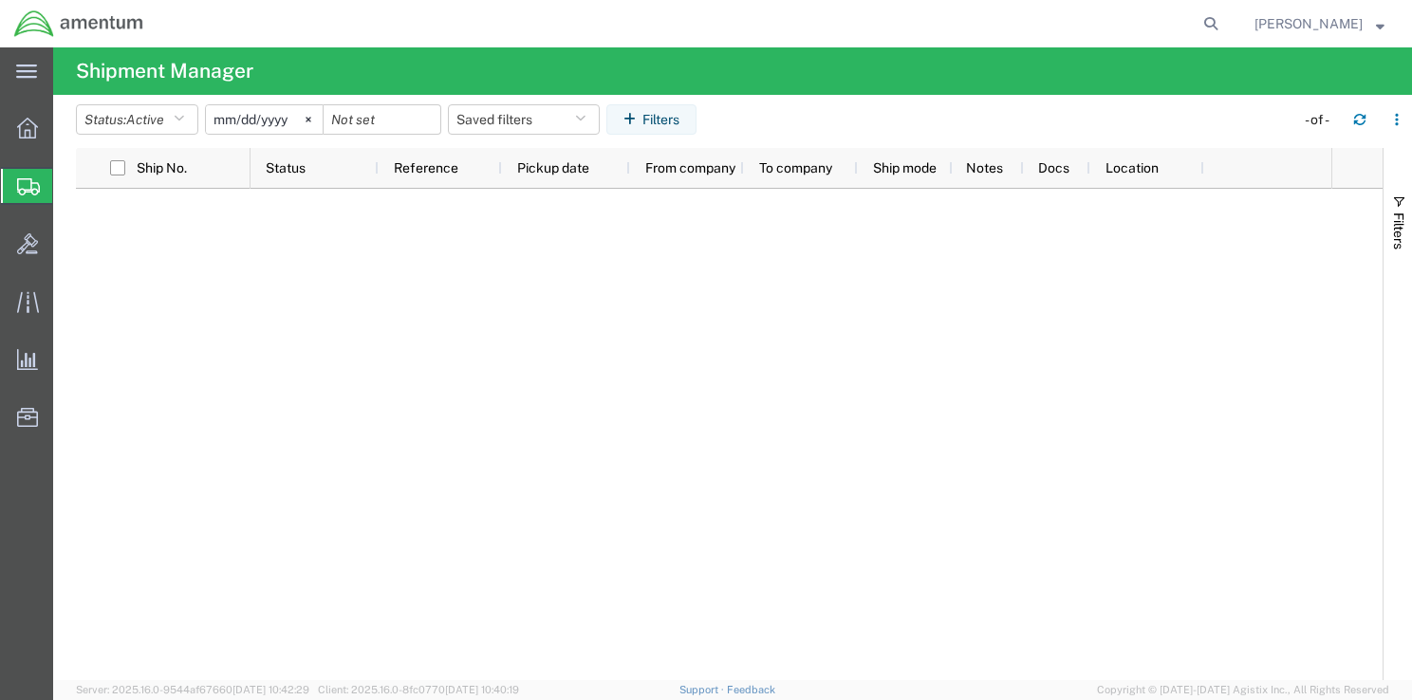
click at [67, 186] on span "Shipments" at bounding box center [59, 186] width 15 height 38
click at [0, 0] on span "Shipment Manager" at bounding box center [0, 0] width 0 height 0
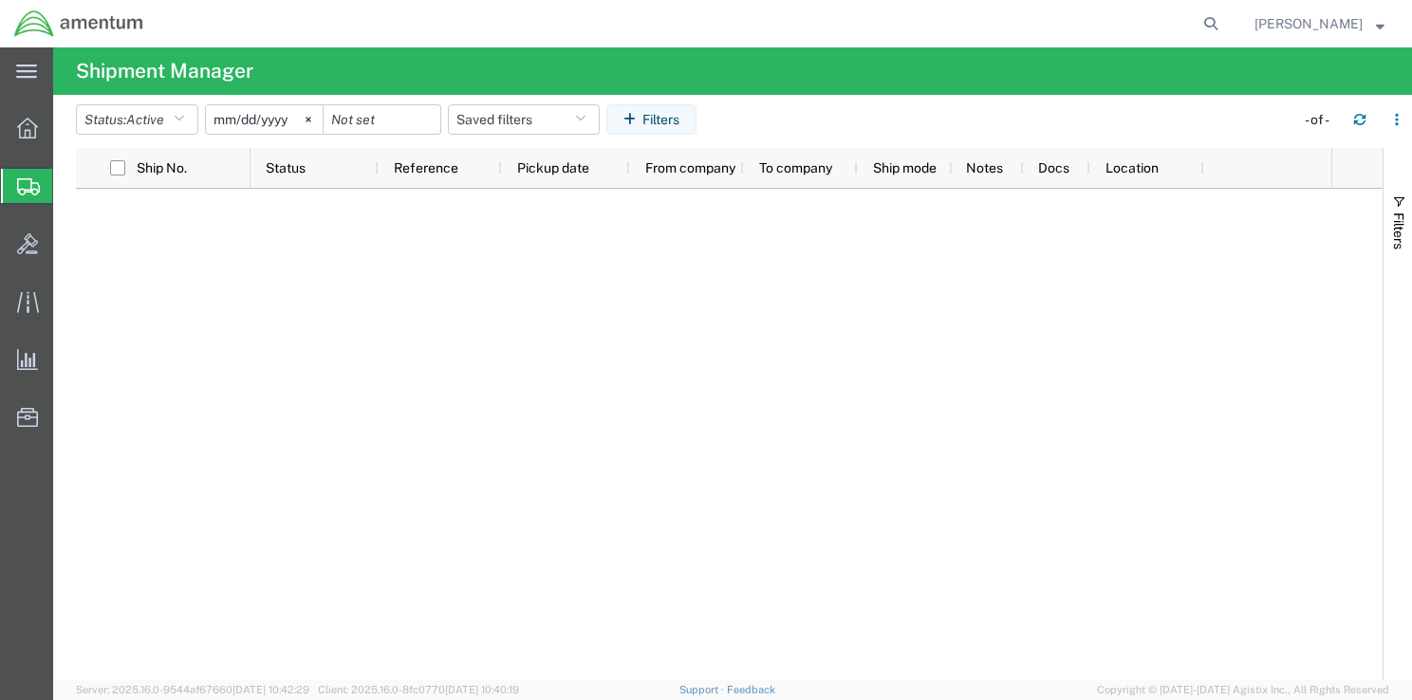
click at [0, 0] on span "Shipment Manager" at bounding box center [0, 0] width 0 height 0
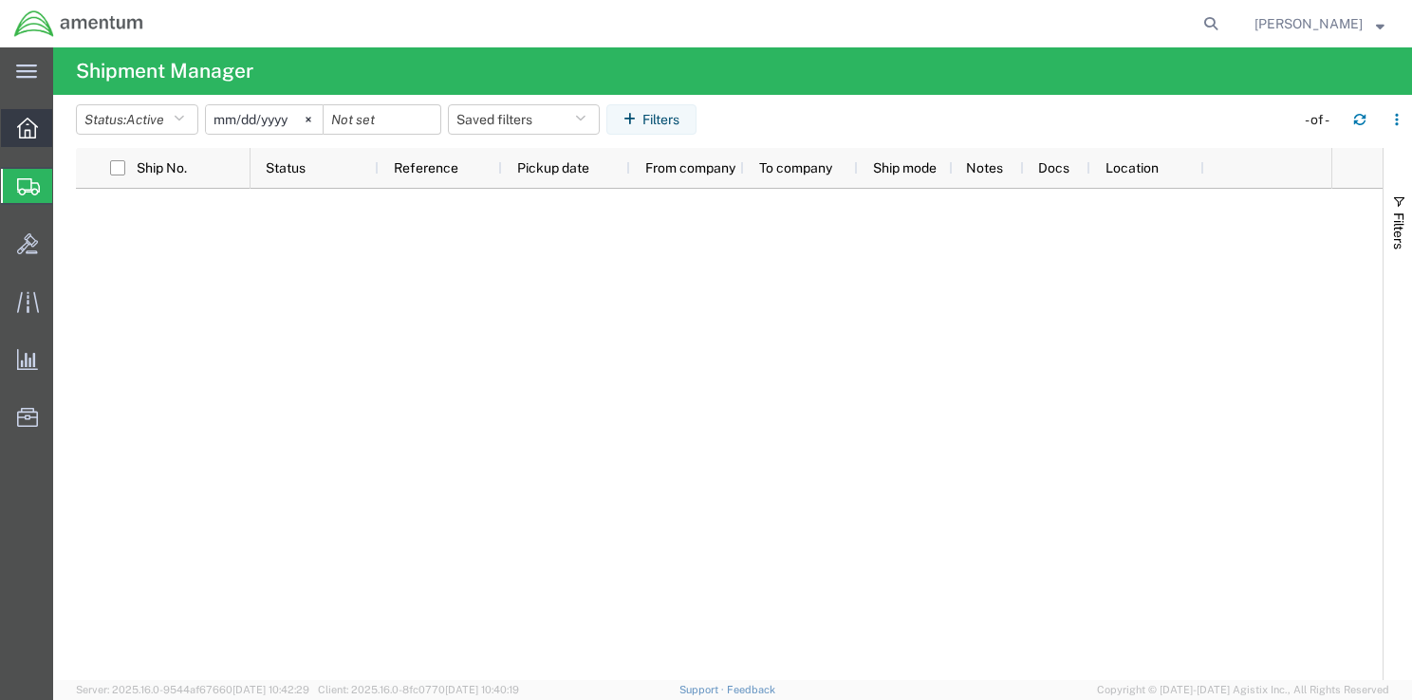
click at [65, 130] on span "Overview" at bounding box center [58, 128] width 13 height 38
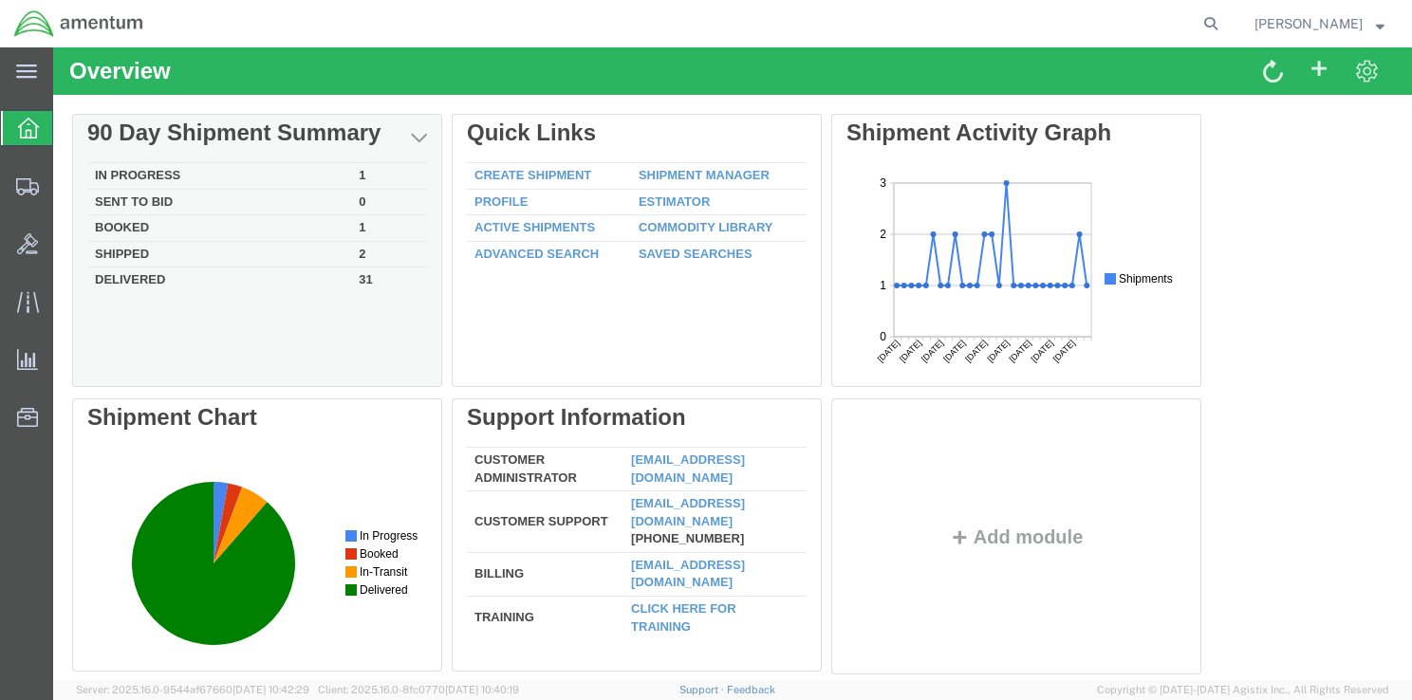
click at [171, 174] on td "In Progress" at bounding box center [219, 176] width 264 height 27
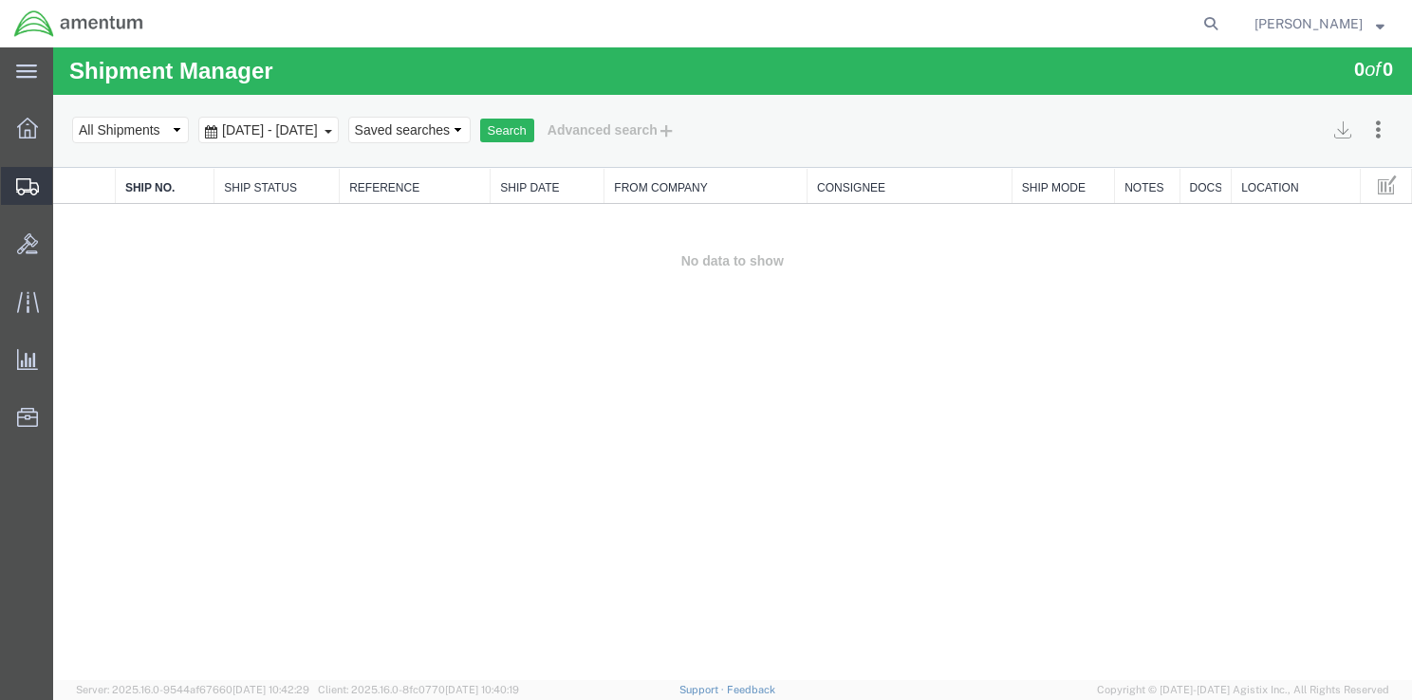
click at [0, 0] on span "Shipment Manager" at bounding box center [0, 0] width 0 height 0
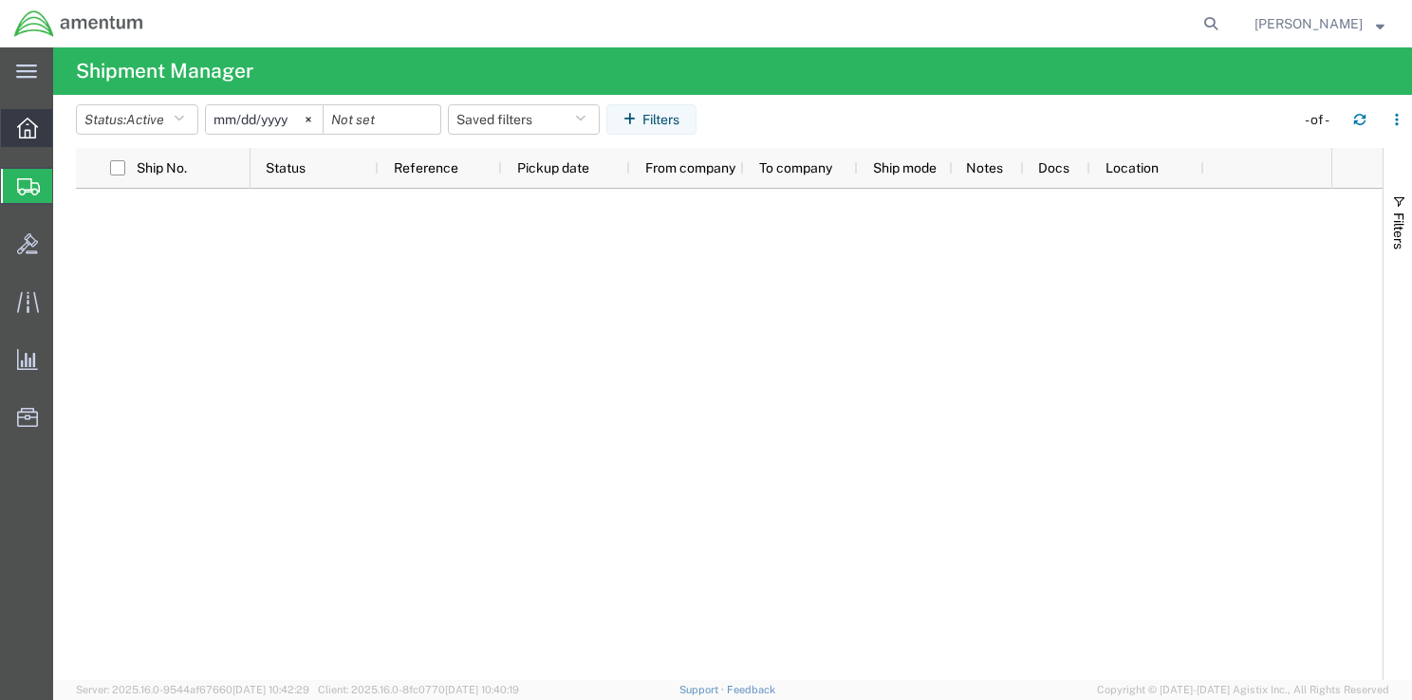
click at [65, 122] on span "Overview" at bounding box center [58, 128] width 13 height 38
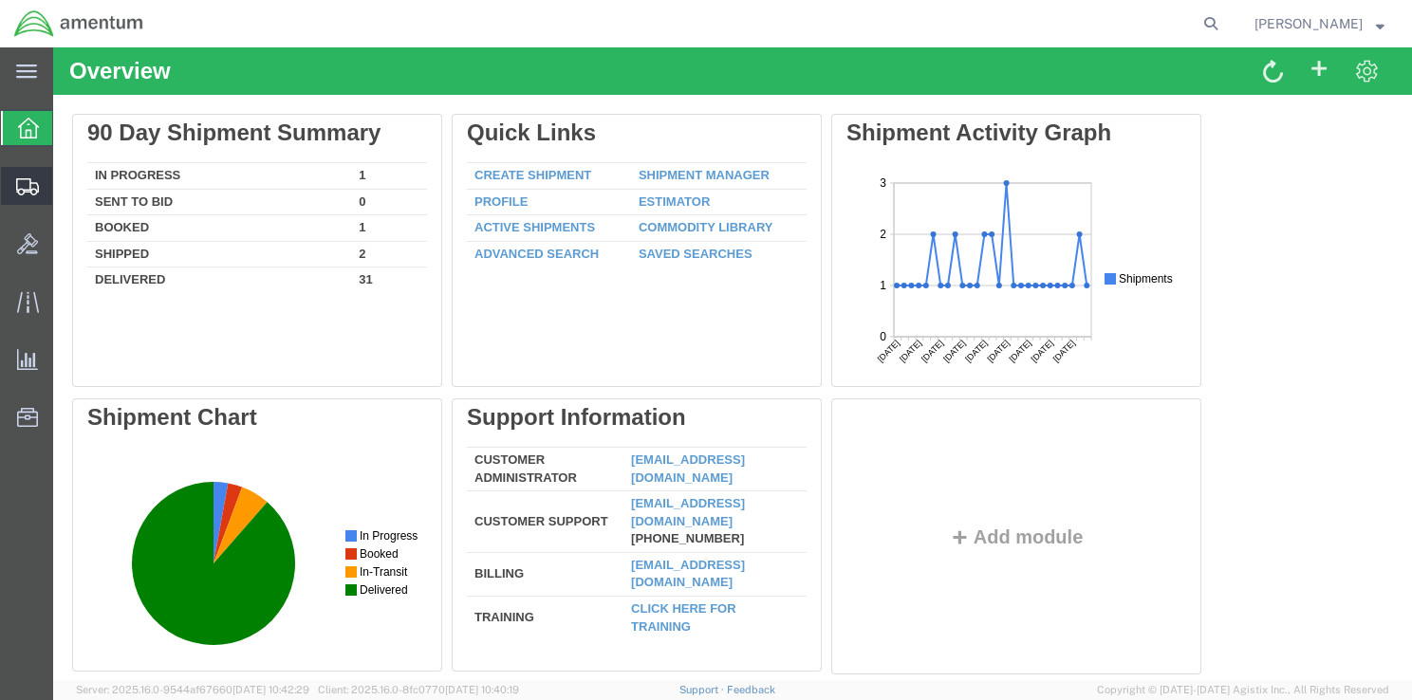
click at [0, 0] on span "Shipment Manager" at bounding box center [0, 0] width 0 height 0
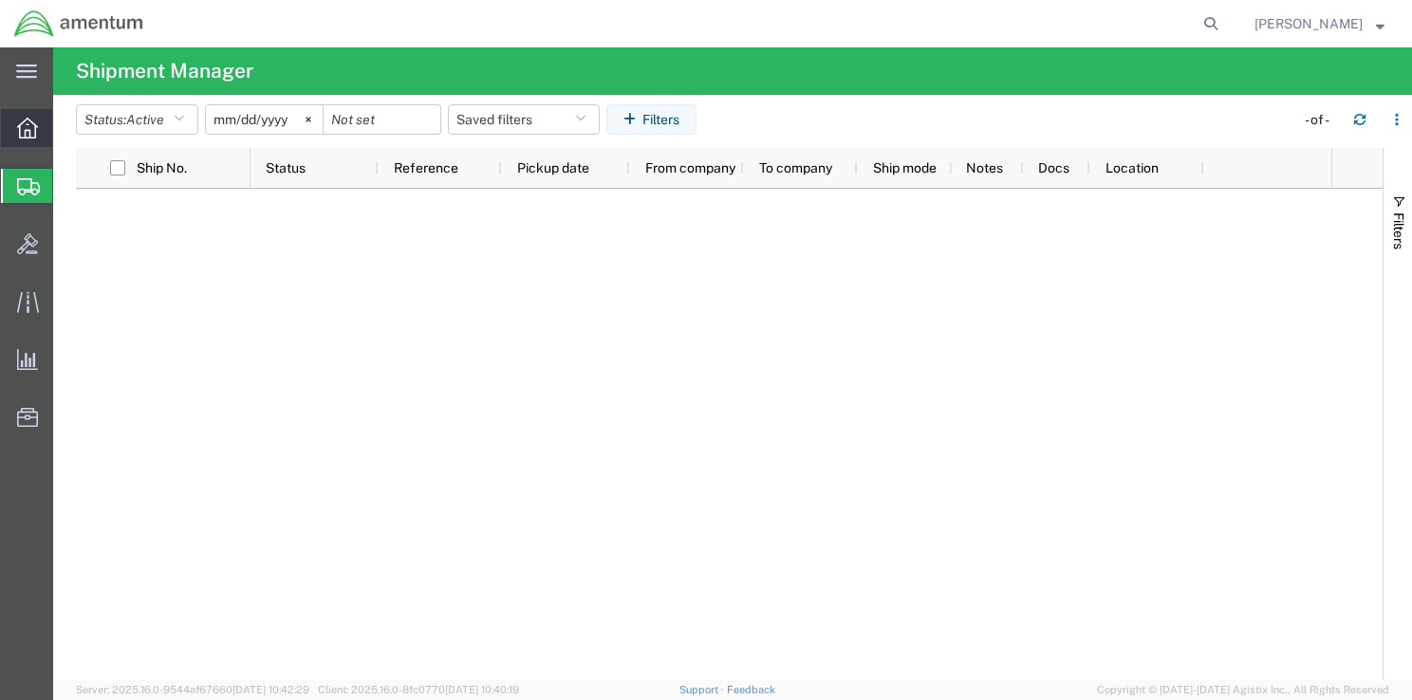
click at [29, 130] on icon at bounding box center [27, 128] width 21 height 21
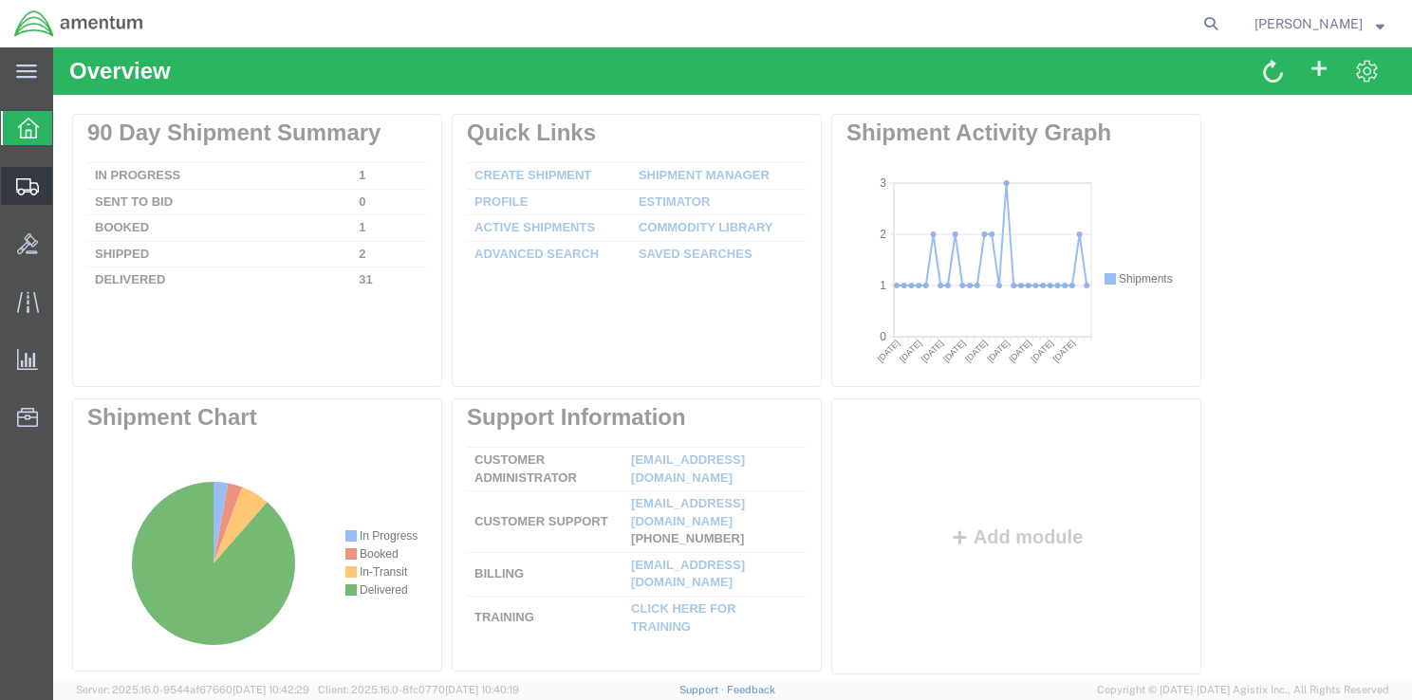
click at [24, 189] on icon at bounding box center [27, 186] width 23 height 17
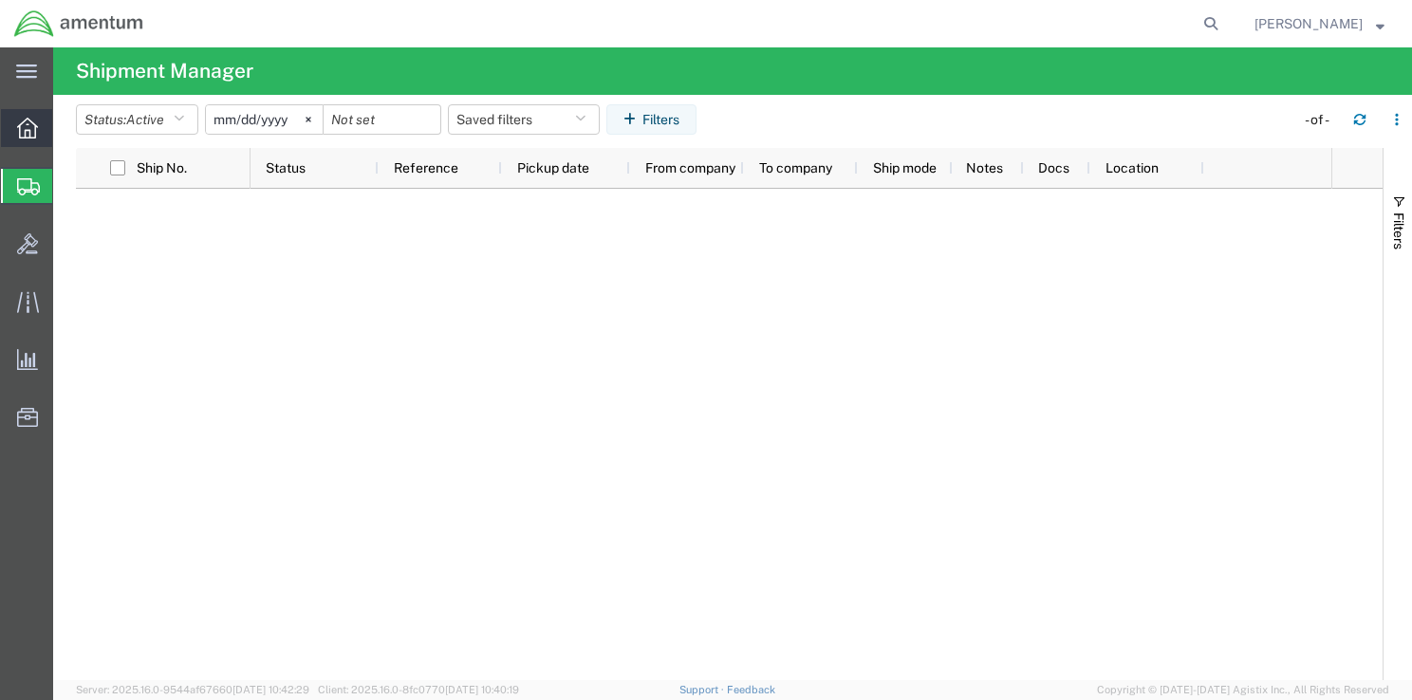
click at [30, 131] on icon at bounding box center [27, 128] width 21 height 21
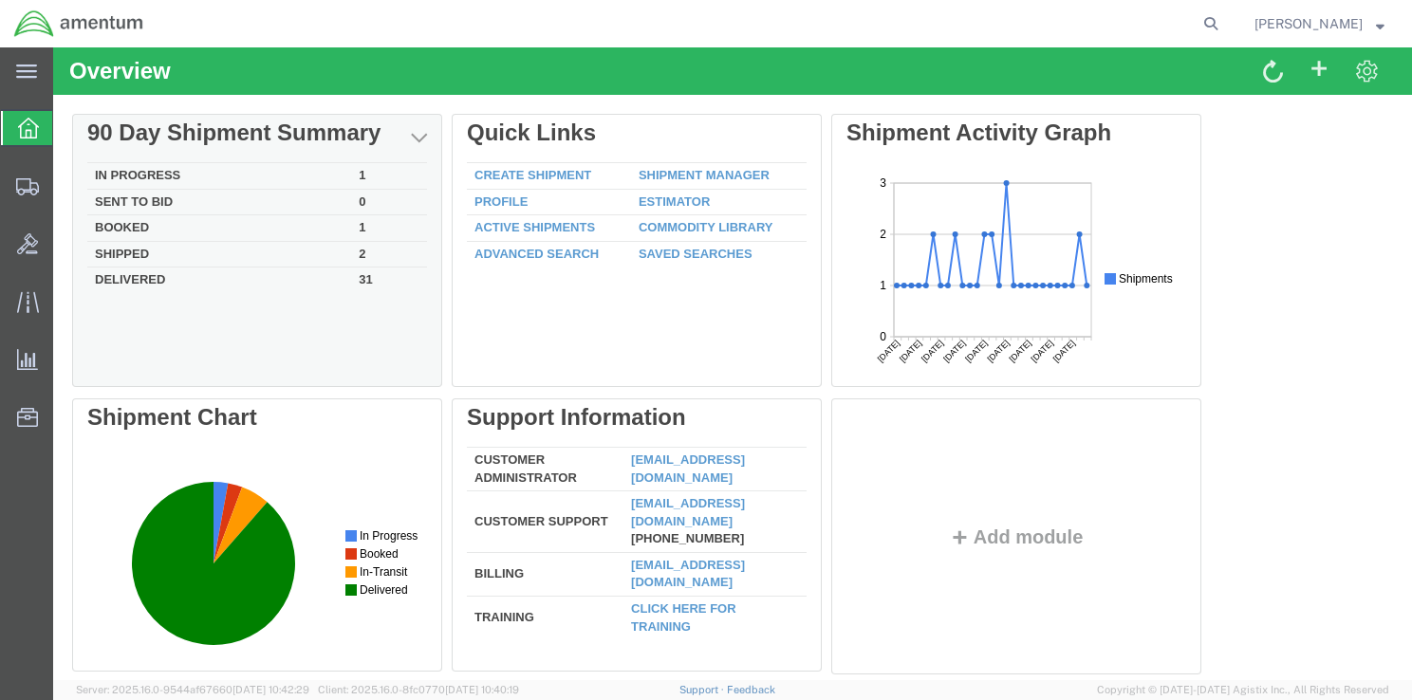
click at [129, 252] on td "Shipped" at bounding box center [219, 254] width 264 height 27
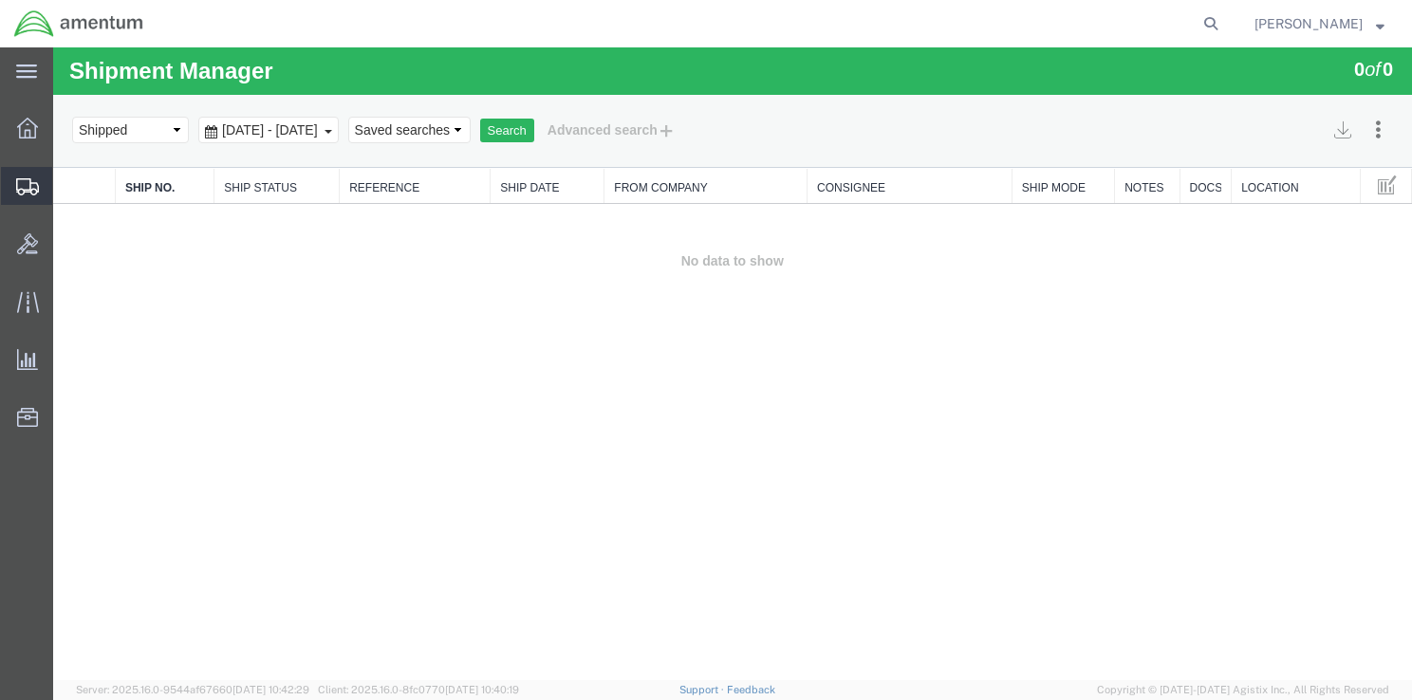
click at [0, 0] on span "Shipment Manager" at bounding box center [0, 0] width 0 height 0
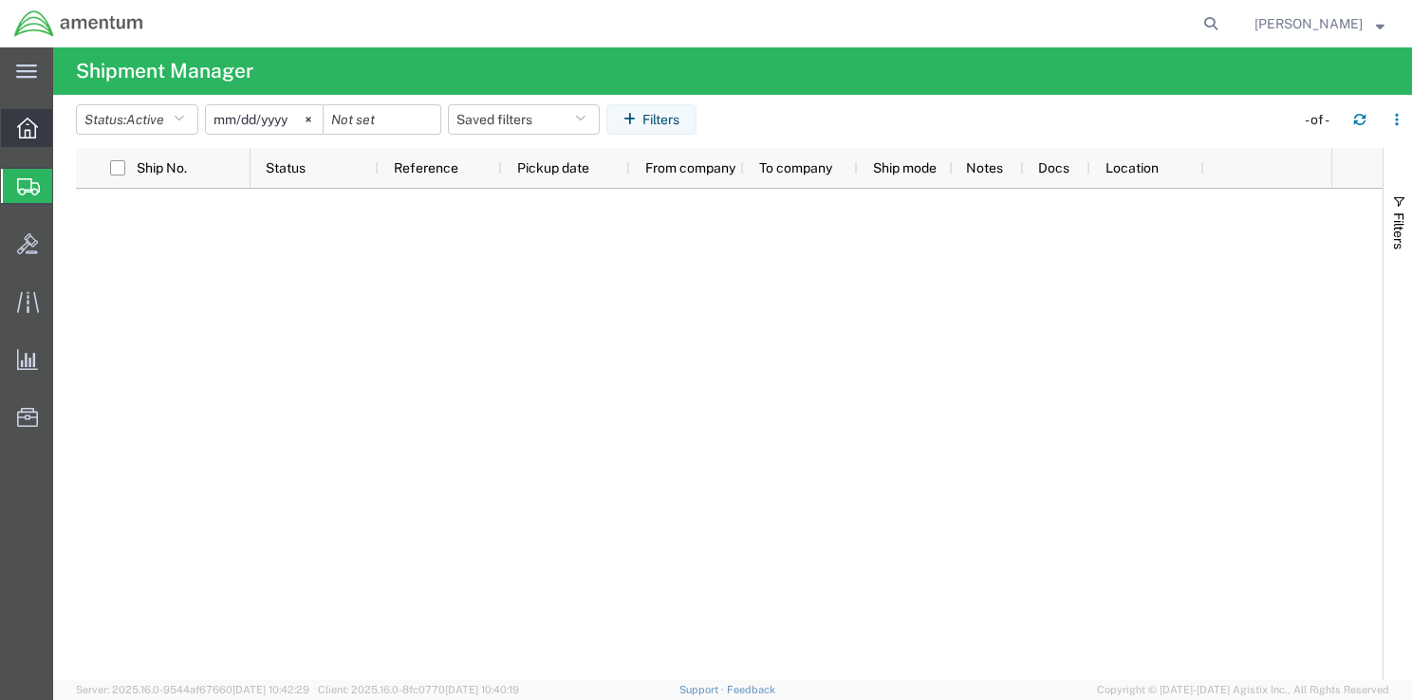
click at [39, 142] on div at bounding box center [27, 128] width 53 height 38
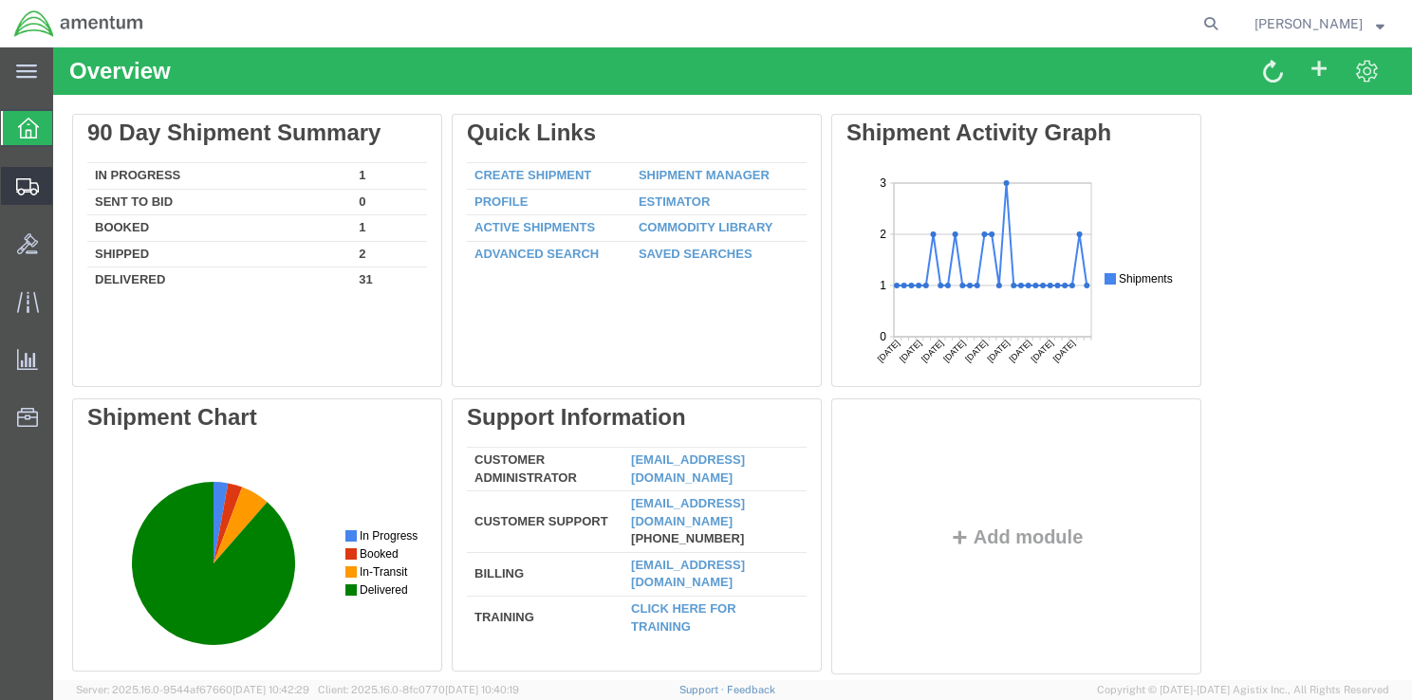
click at [0, 0] on span "Shipment Manager" at bounding box center [0, 0] width 0 height 0
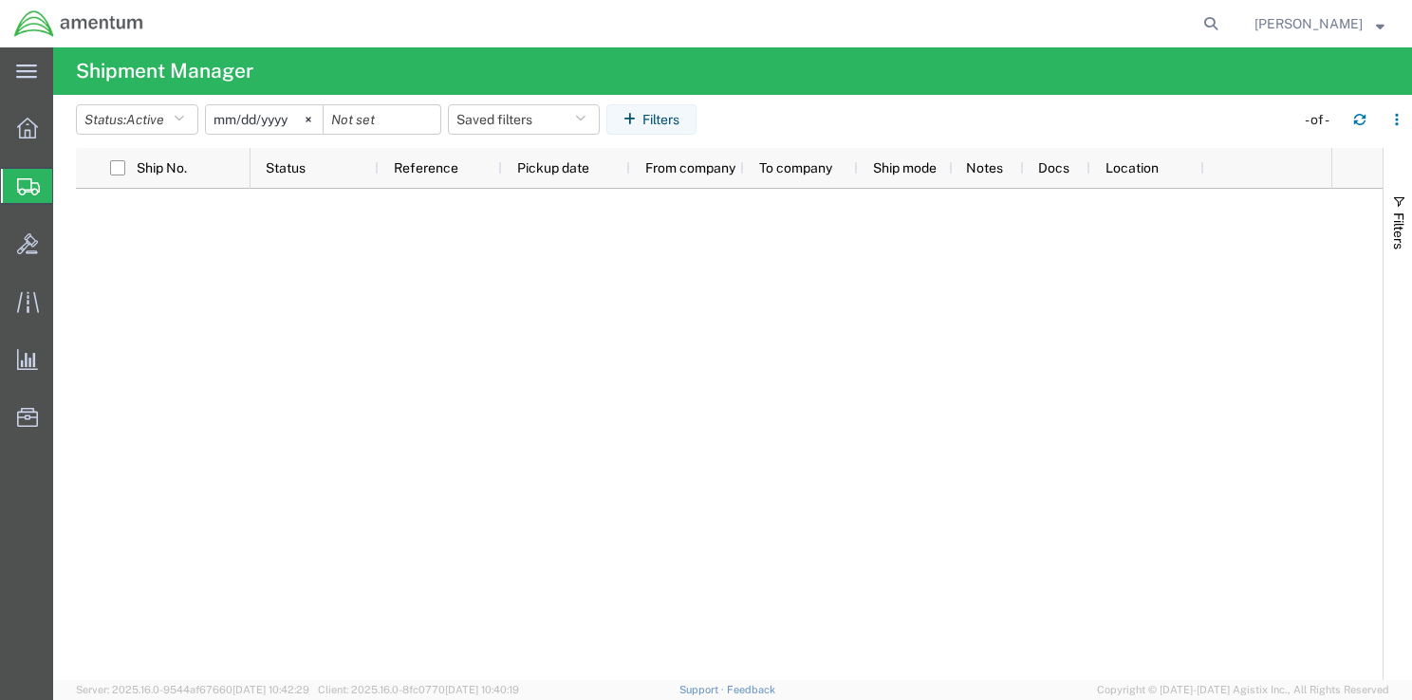
click at [330, 290] on div at bounding box center [790, 434] width 1081 height 491
click at [27, 129] on icon at bounding box center [27, 128] width 21 height 21
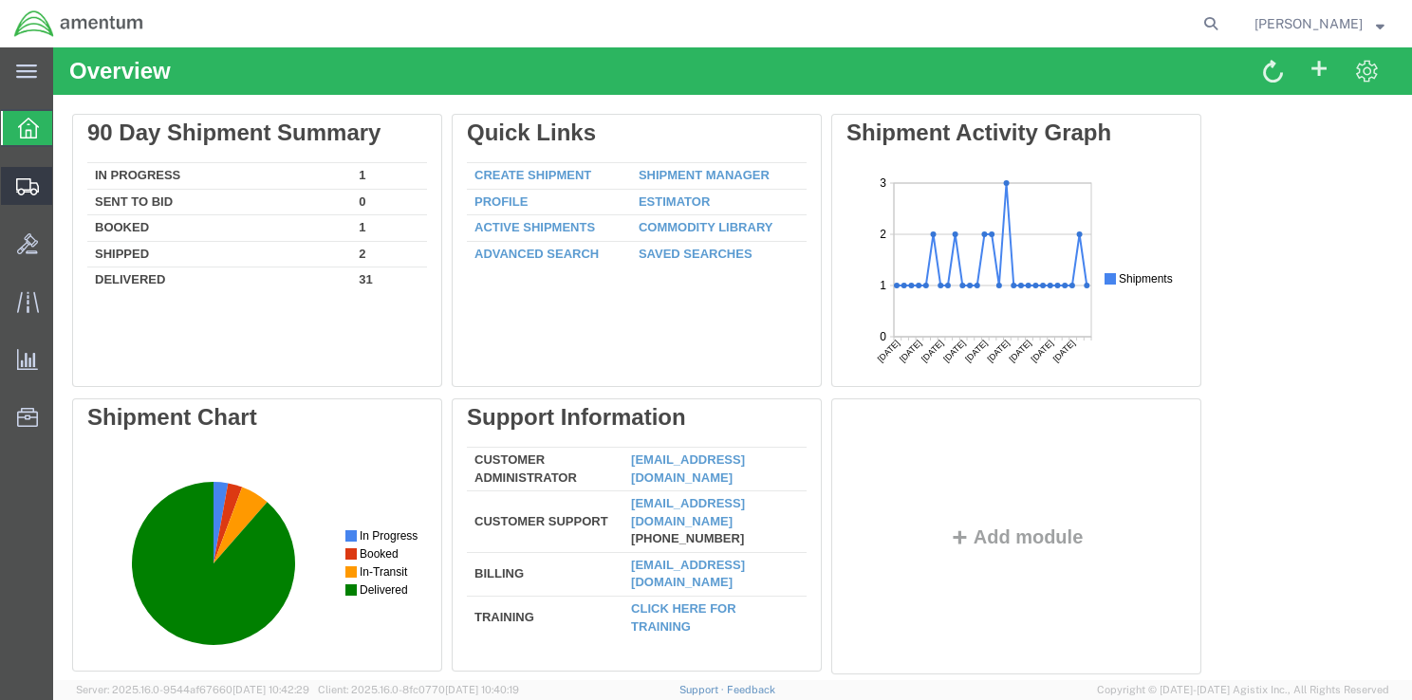
click at [0, 0] on span "Shipment Manager" at bounding box center [0, 0] width 0 height 0
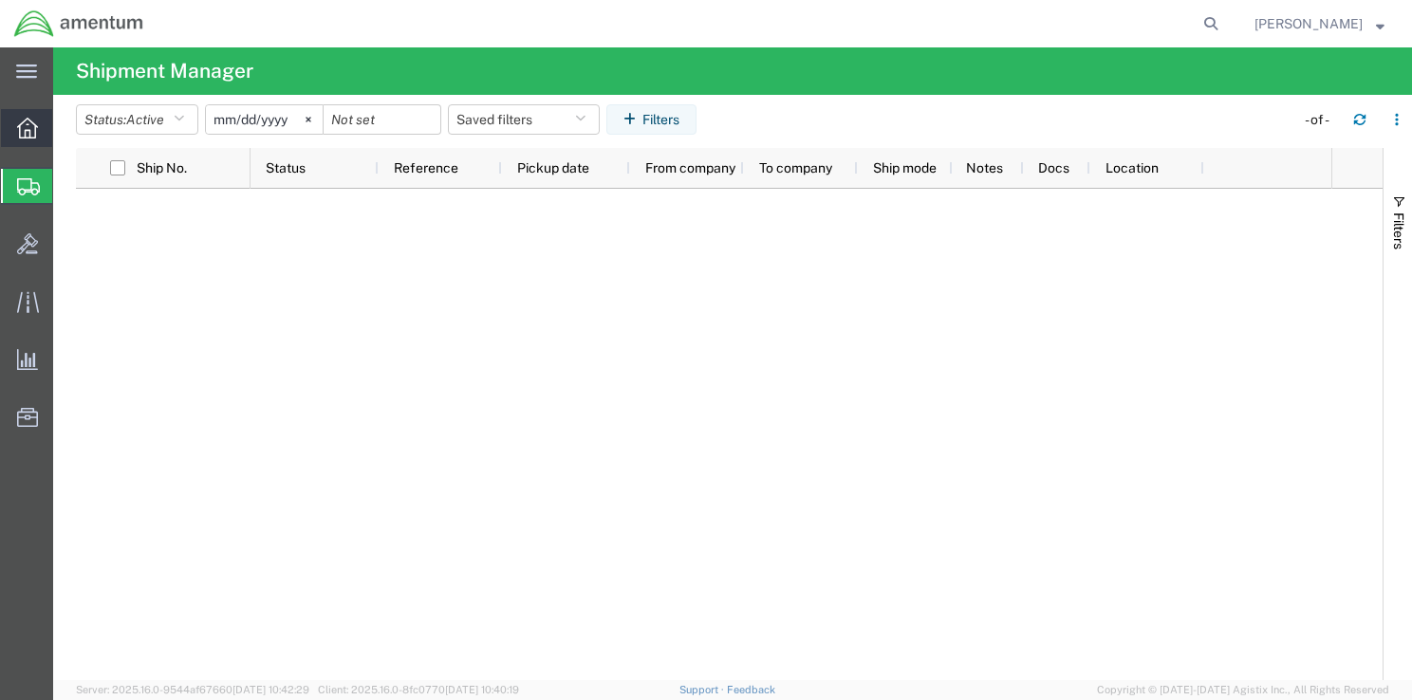
click at [27, 135] on icon at bounding box center [27, 128] width 21 height 21
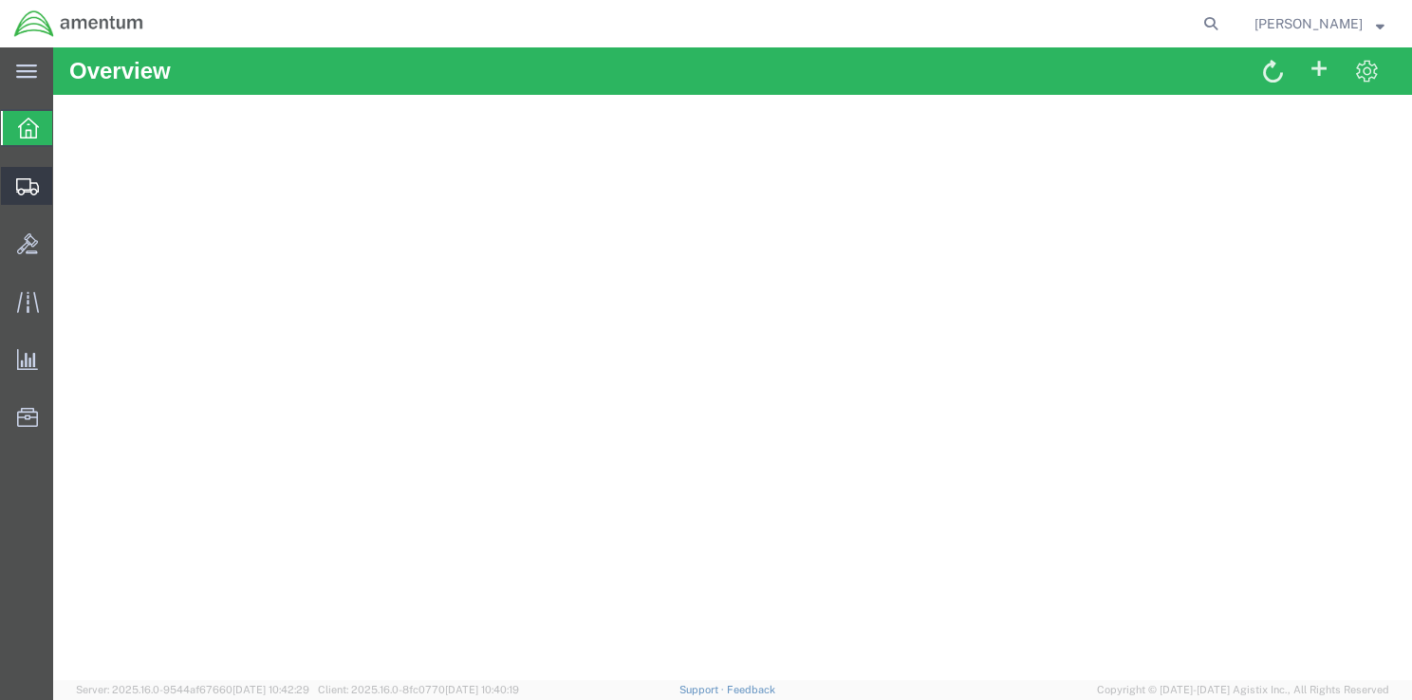
click at [27, 179] on icon at bounding box center [27, 186] width 23 height 17
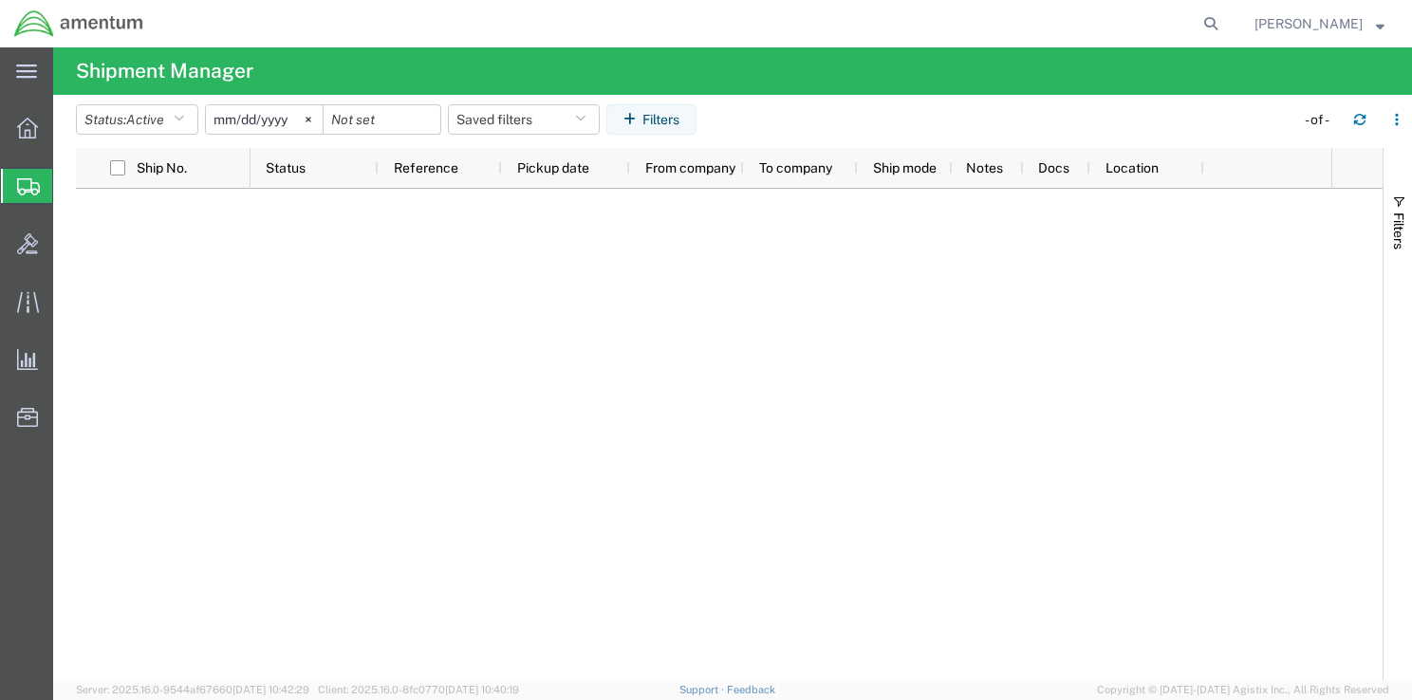
click at [0, 0] on span "Shipment Manager" at bounding box center [0, 0] width 0 height 0
click at [304, 238] on div at bounding box center [790, 434] width 1081 height 491
click at [65, 127] on span "Overview" at bounding box center [58, 128] width 13 height 38
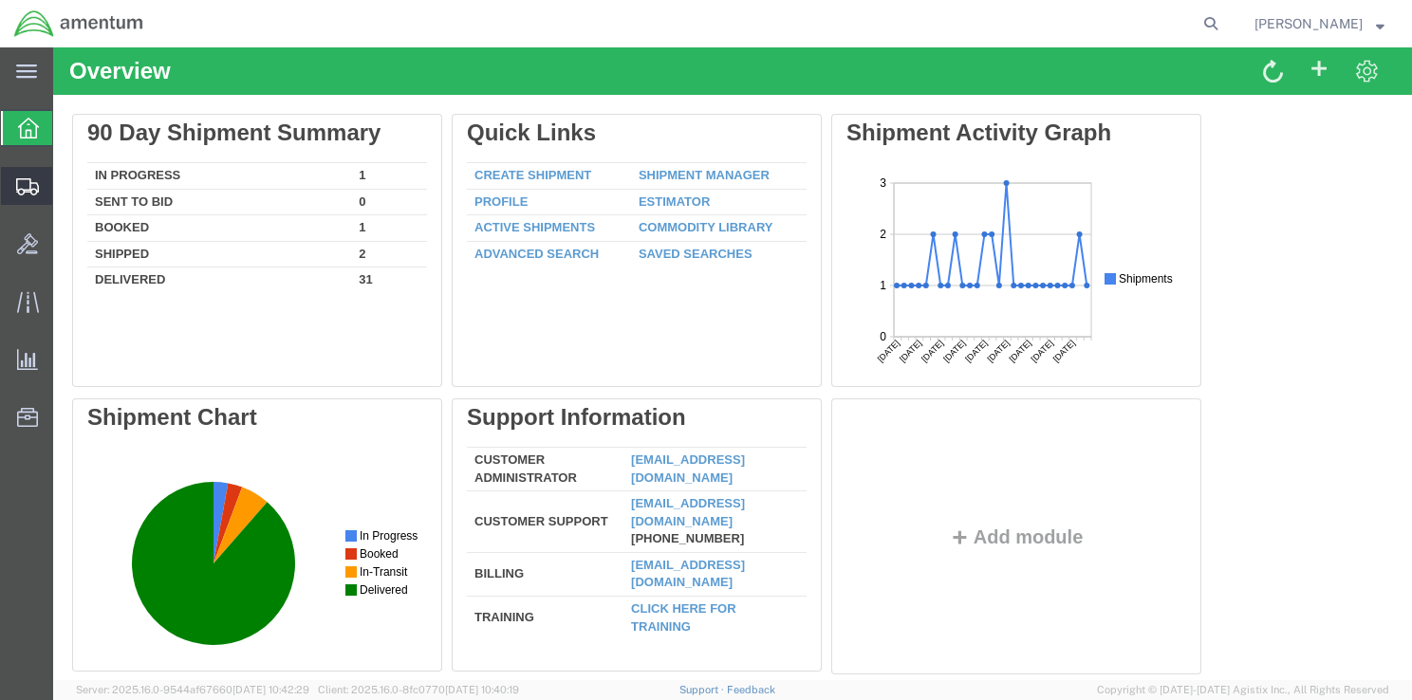
click at [0, 0] on span "Shipment Manager" at bounding box center [0, 0] width 0 height 0
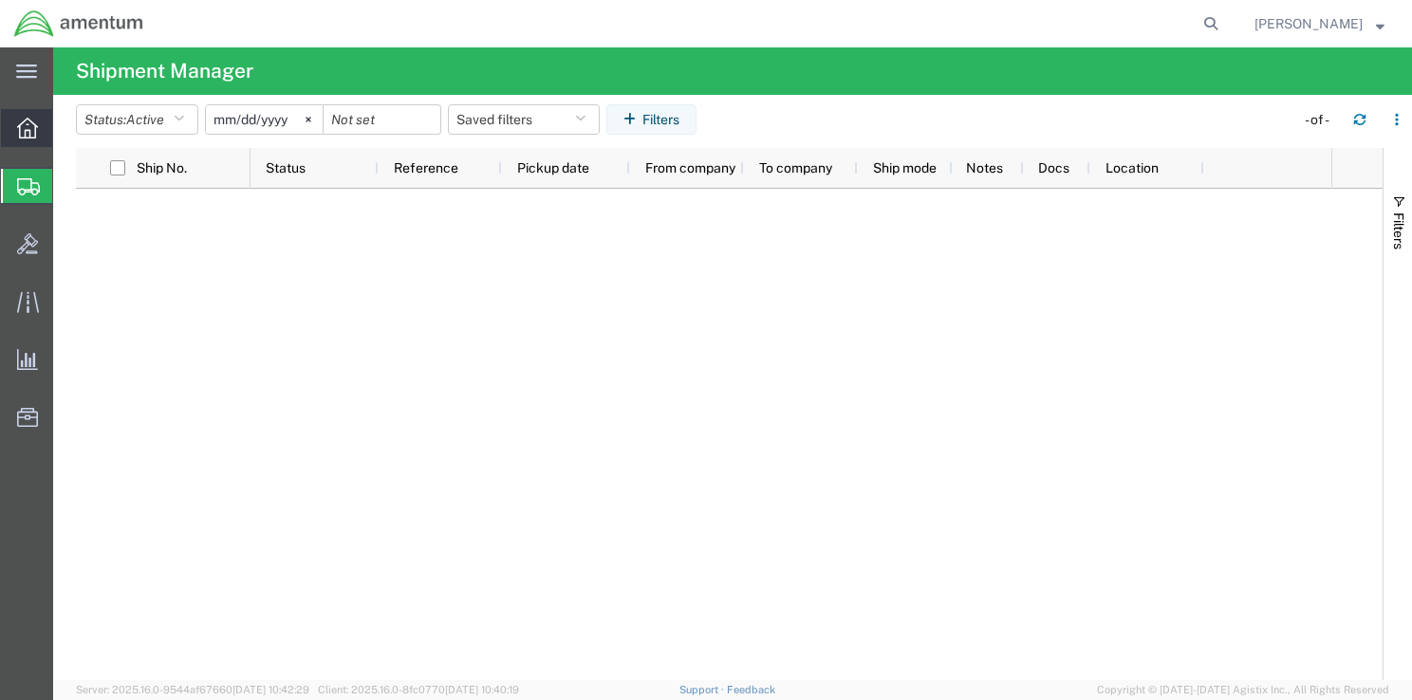
click at [31, 120] on icon at bounding box center [27, 128] width 21 height 21
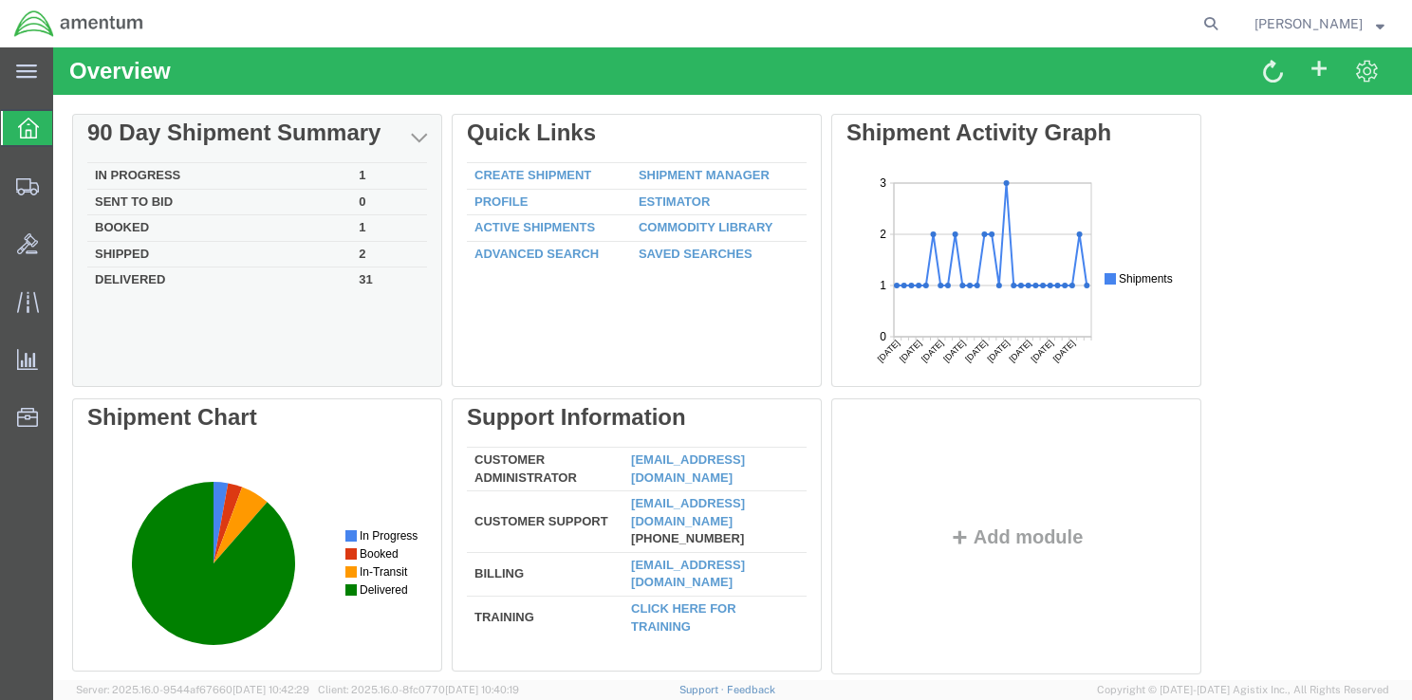
click at [218, 175] on td "In Progress" at bounding box center [219, 176] width 264 height 27
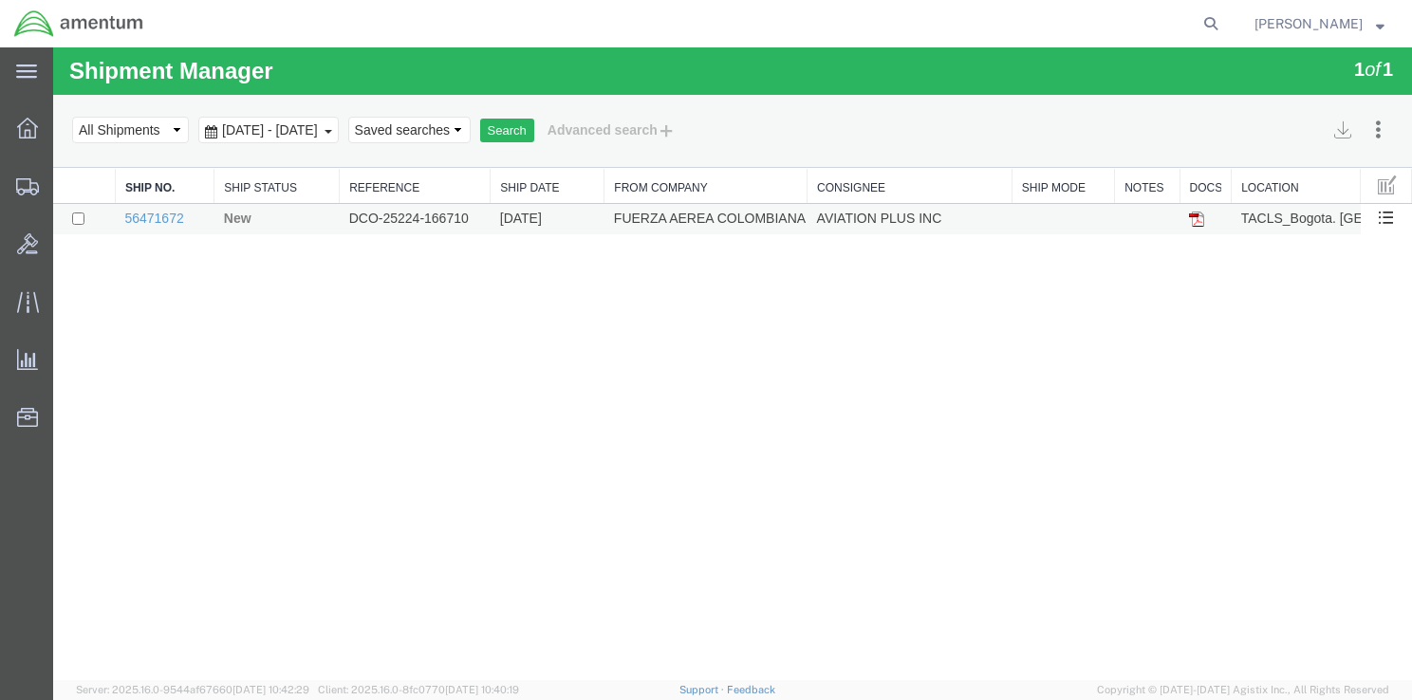
click at [377, 215] on td "DCO-25224-166710" at bounding box center [415, 219] width 151 height 31
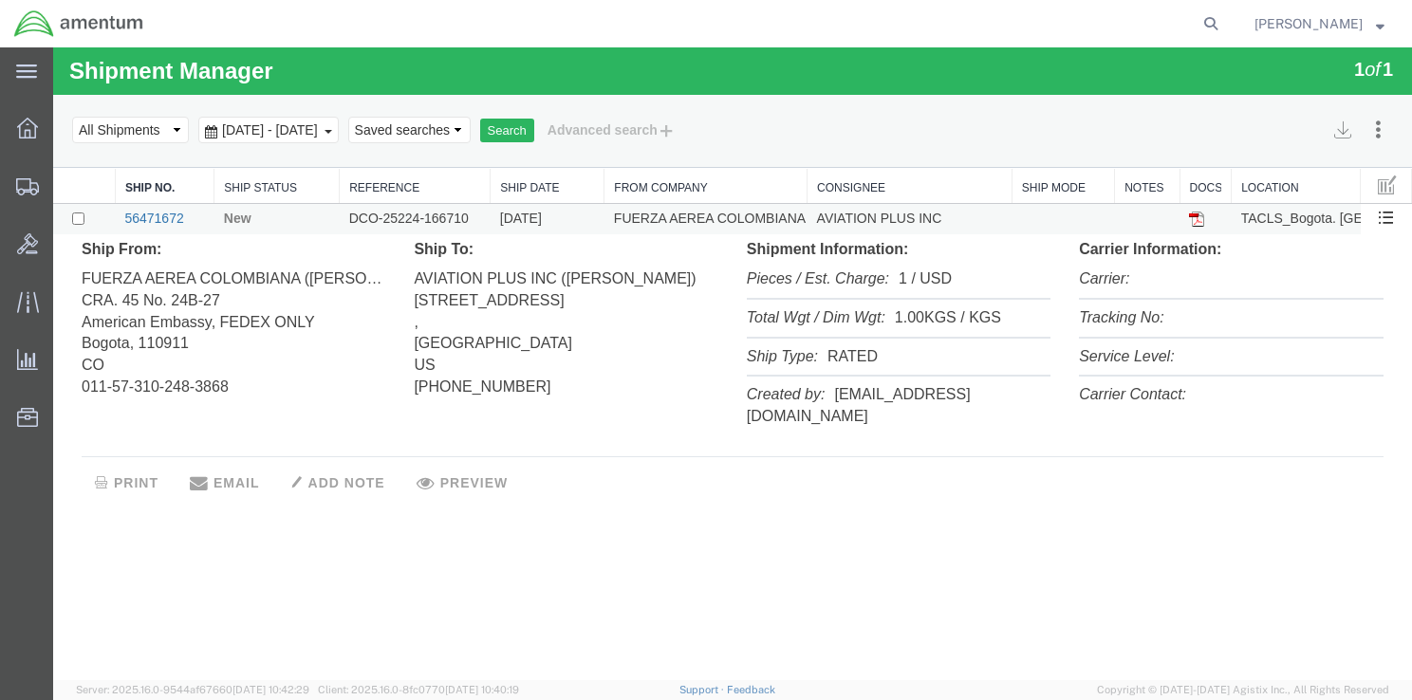
click at [156, 215] on link "56471672" at bounding box center [153, 218] width 59 height 15
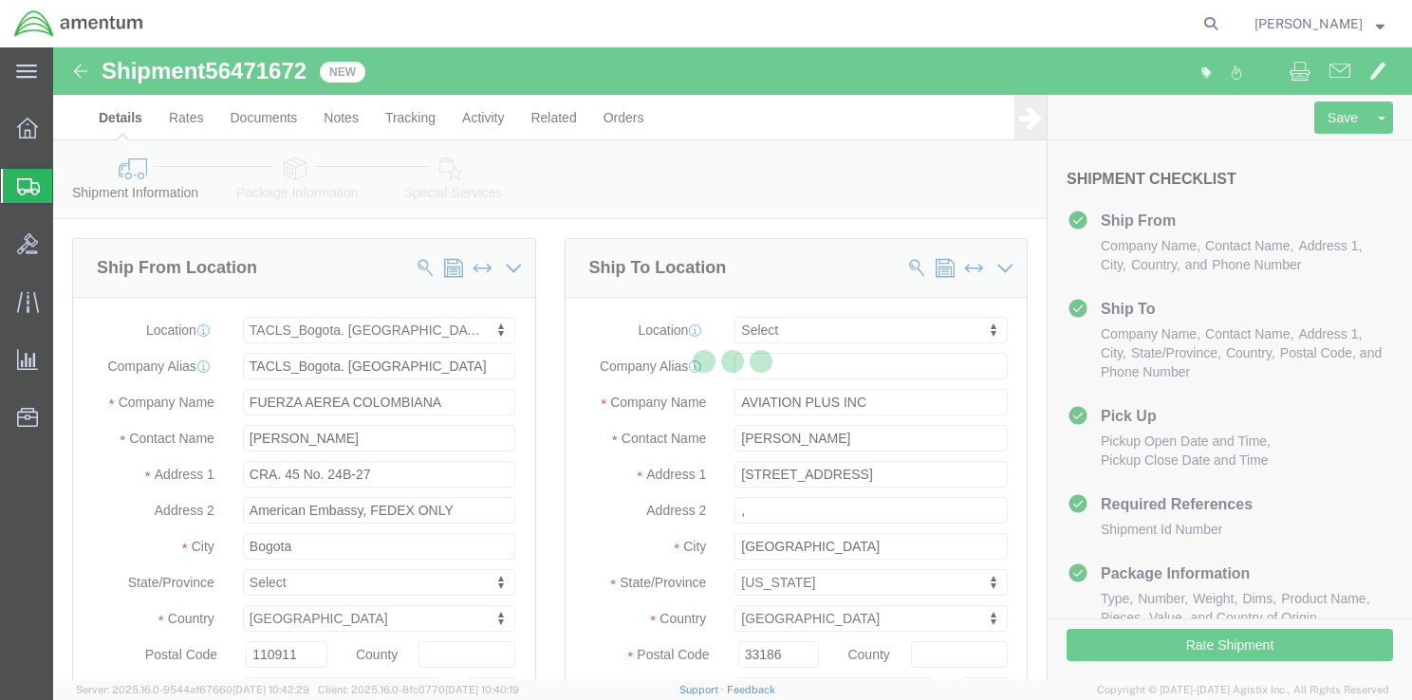
select select "42680"
select select
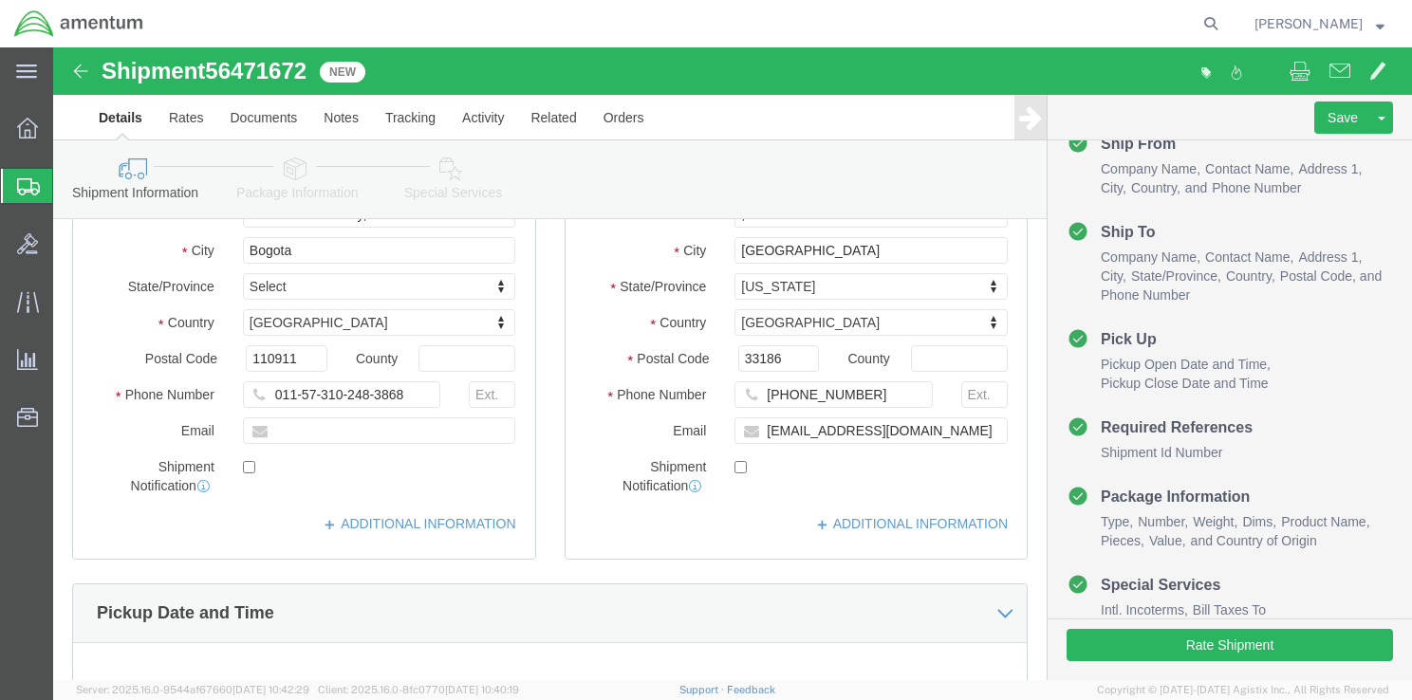
scroll to position [99, 0]
click button "Rate Shipment"
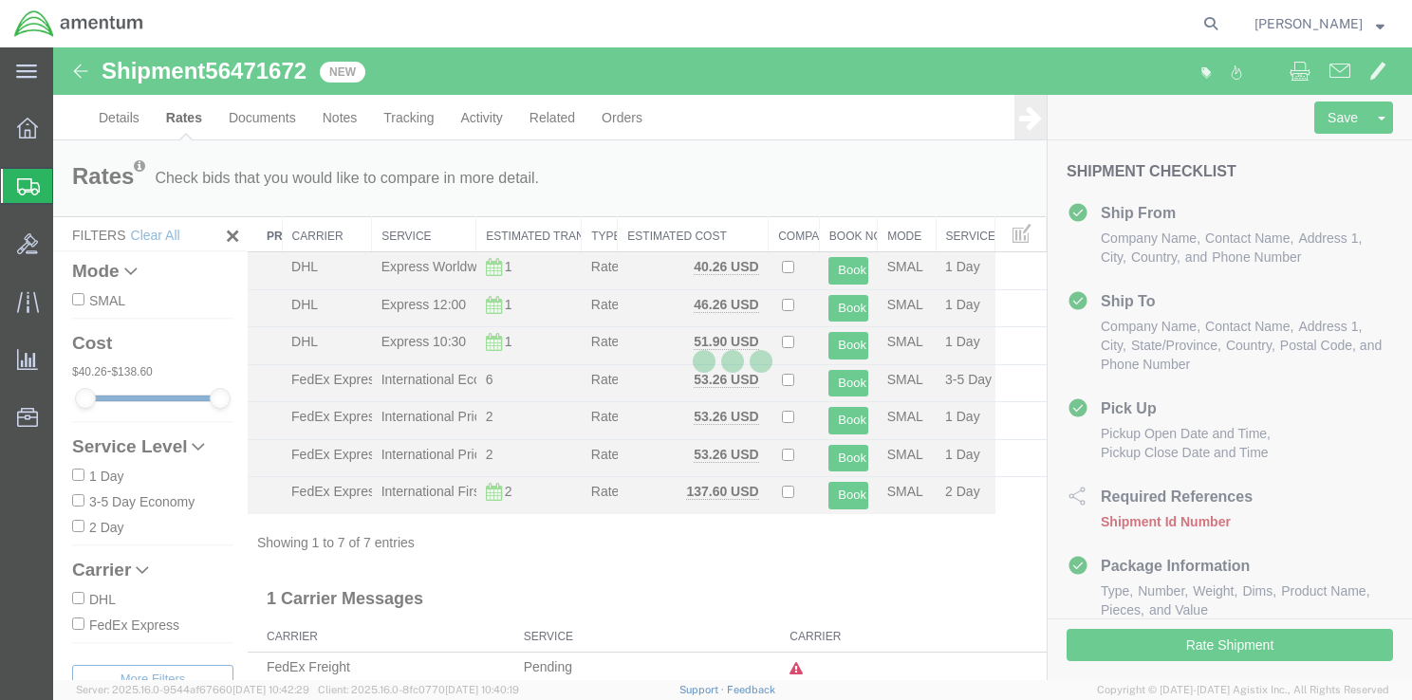
scroll to position [9, 0]
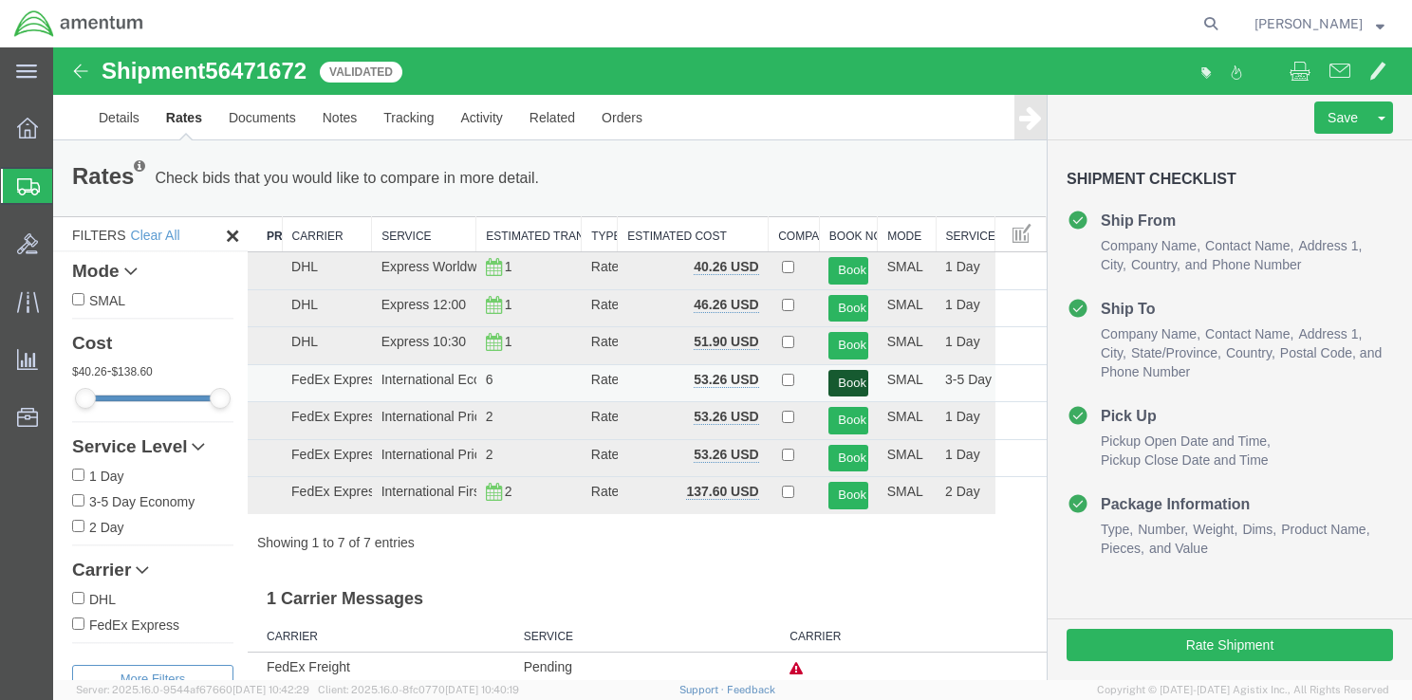
click at [842, 379] on button "Book" at bounding box center [847, 384] width 39 height 28
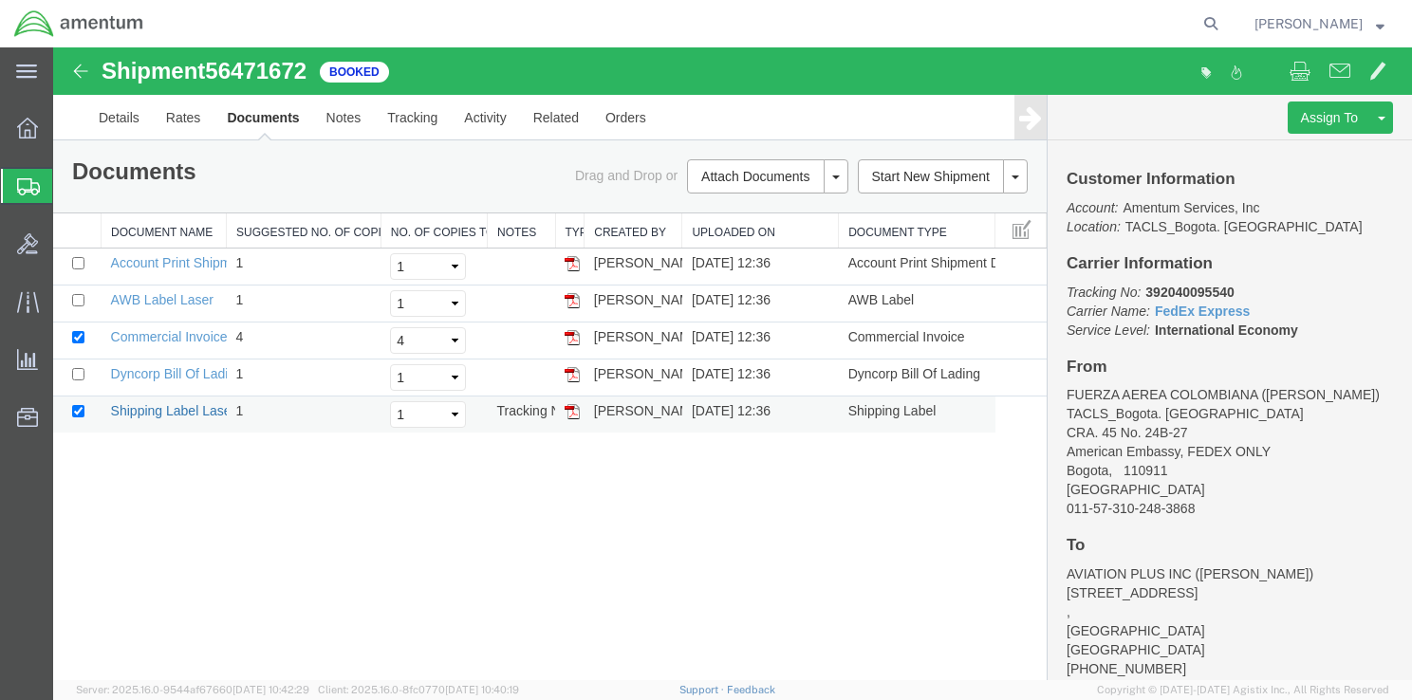
click at [189, 412] on link "Shipping Label Laser" at bounding box center [173, 410] width 125 height 15
click at [203, 375] on link "Dyncorp Bill Of Lading" at bounding box center [177, 373] width 132 height 15
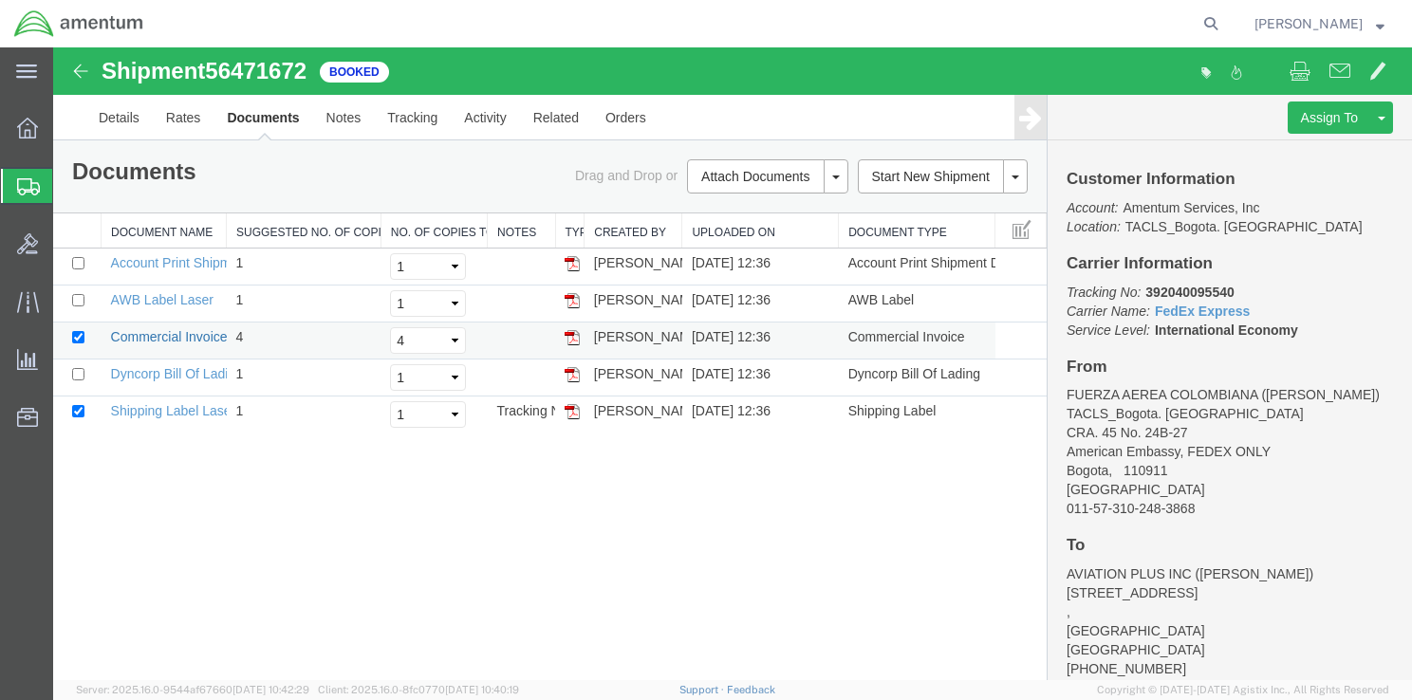
click at [158, 331] on link "Commercial Invoice" at bounding box center [169, 336] width 117 height 15
click at [191, 295] on link "AWB Label Laser" at bounding box center [162, 299] width 102 height 15
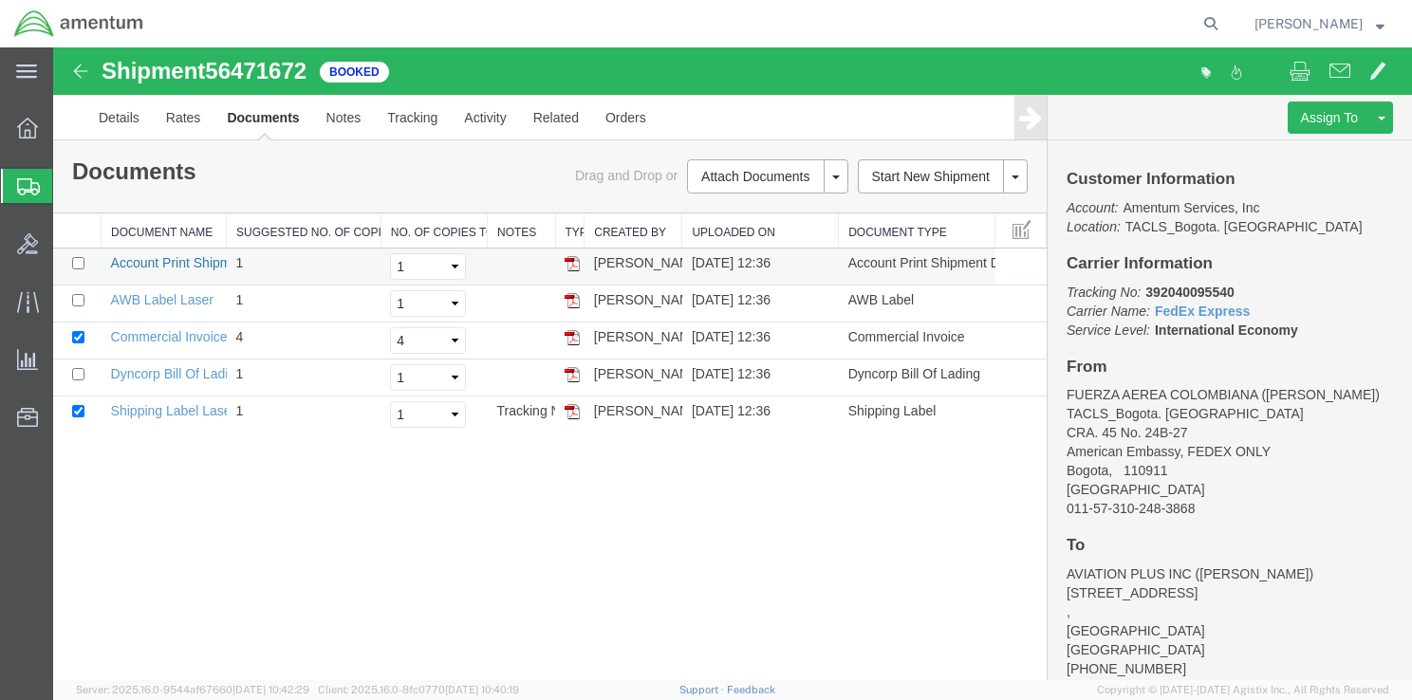
click at [162, 262] on link "Account Print Shipment Details" at bounding box center [202, 262] width 183 height 15
